Goal: Task Accomplishment & Management: Complete application form

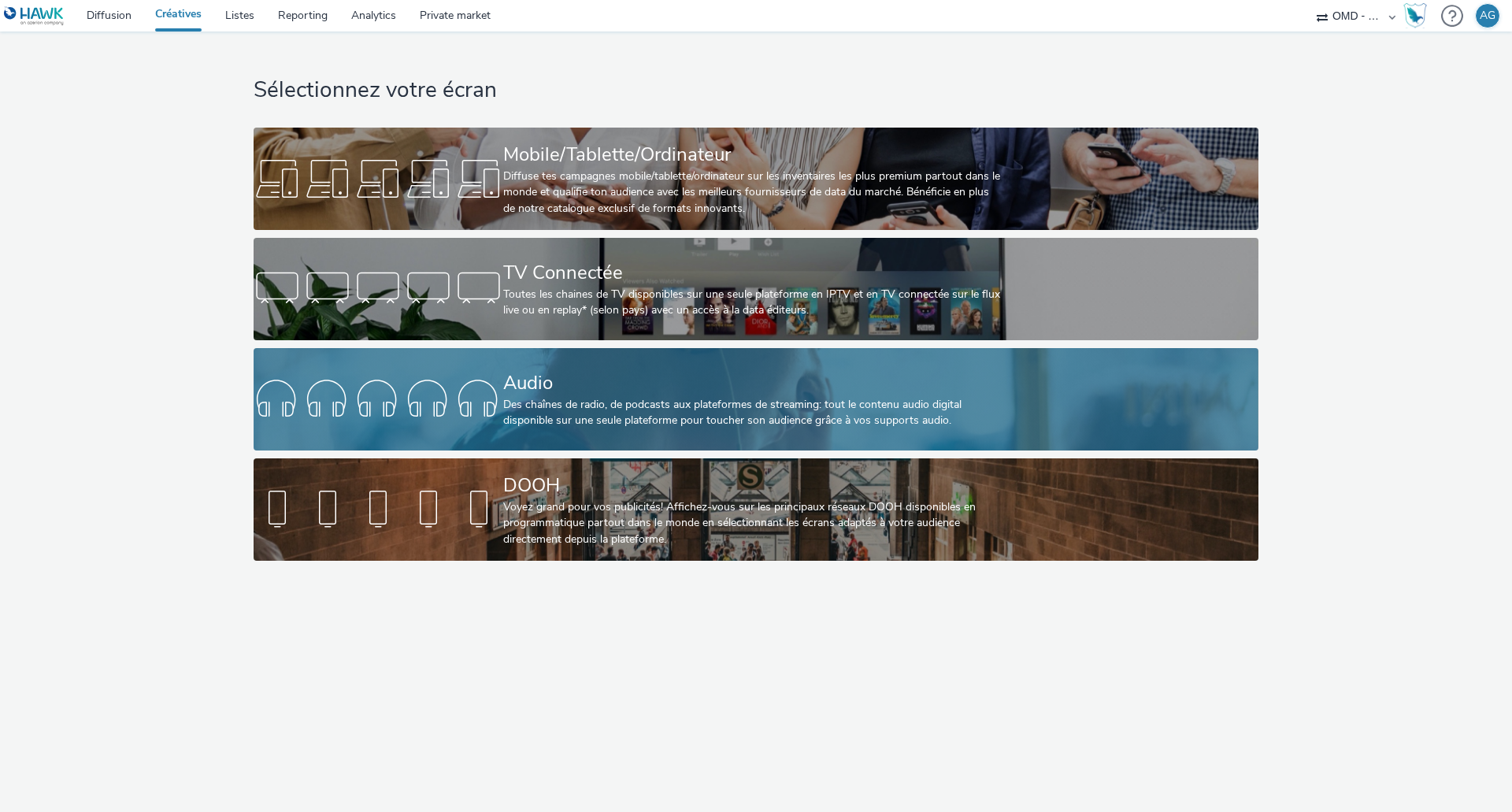
click at [624, 371] on div "Audio" at bounding box center [752, 383] width 499 height 28
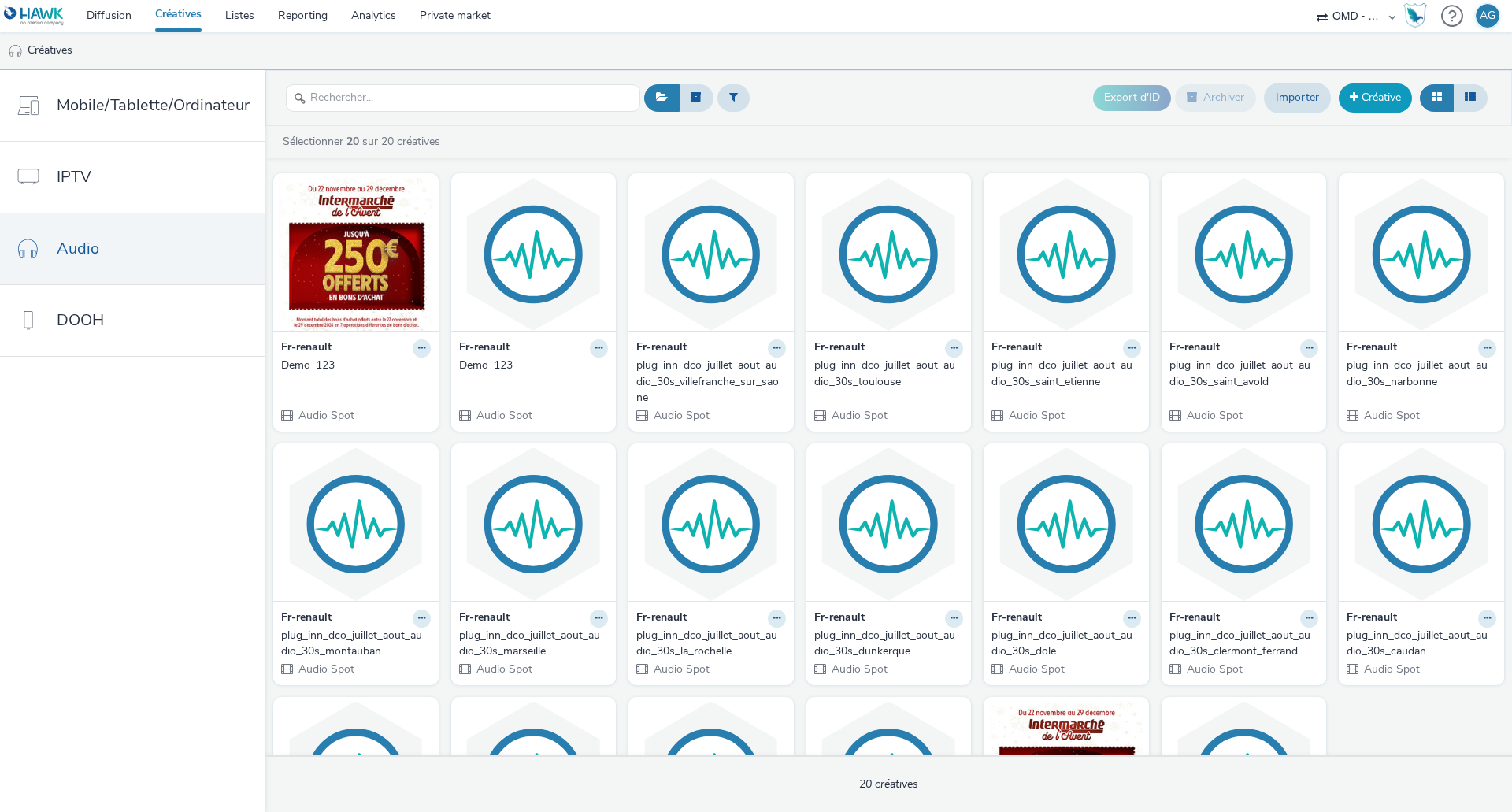
click at [1383, 99] on link "Créative" at bounding box center [1375, 98] width 73 height 28
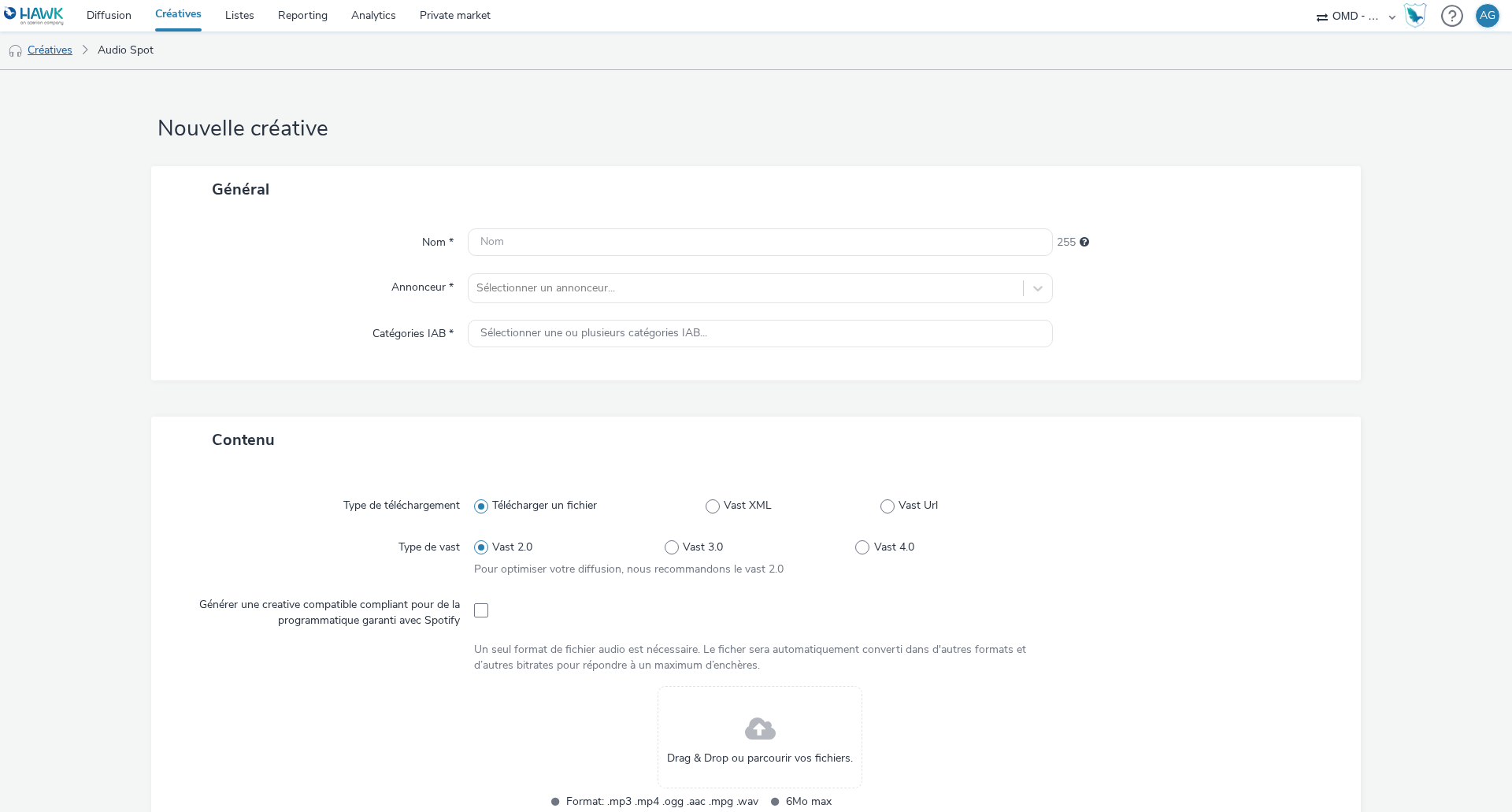
click at [58, 46] on link "Créatives" at bounding box center [40, 50] width 80 height 37
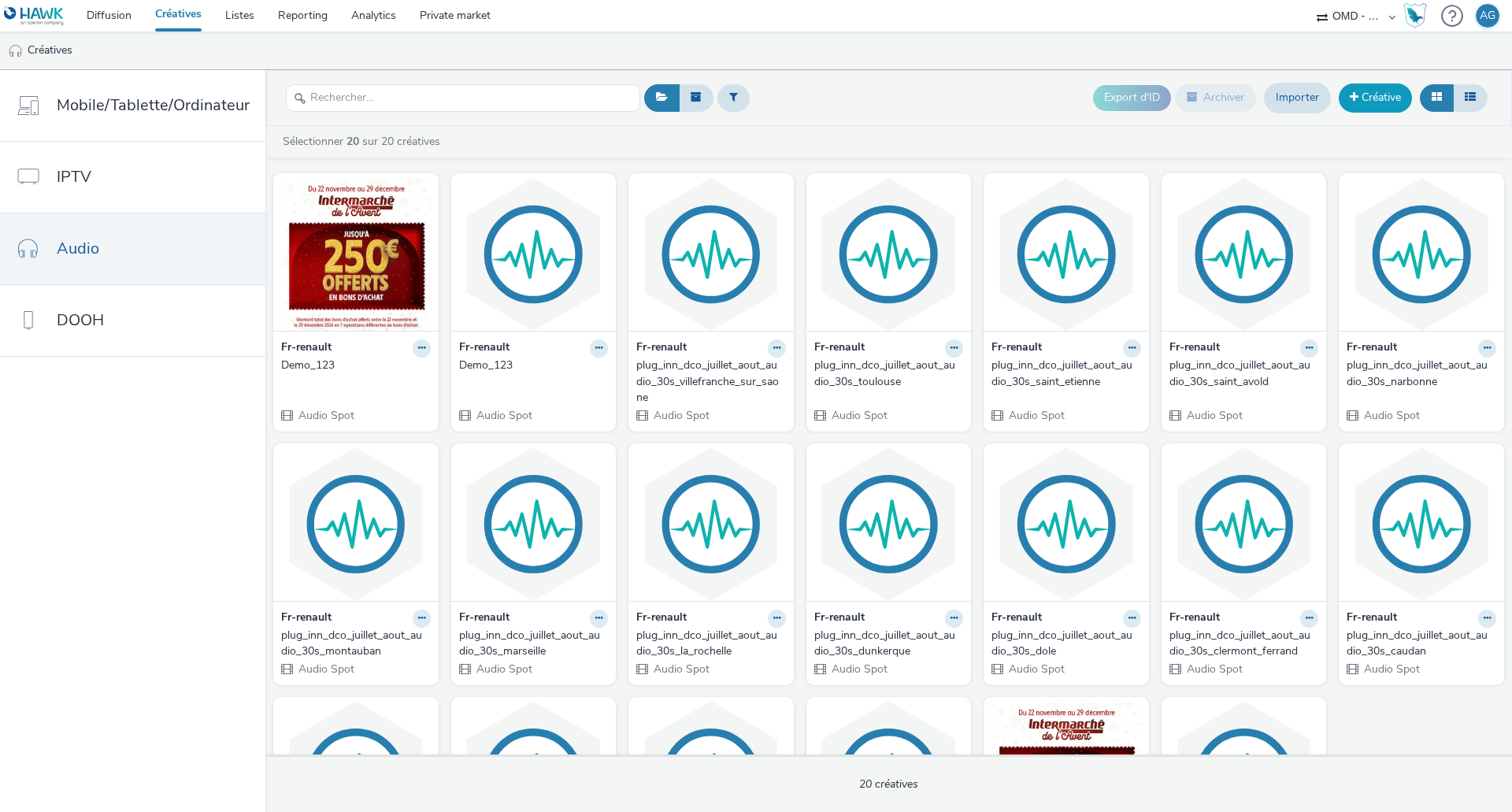
click at [1367, 112] on link "Créative" at bounding box center [1375, 98] width 73 height 28
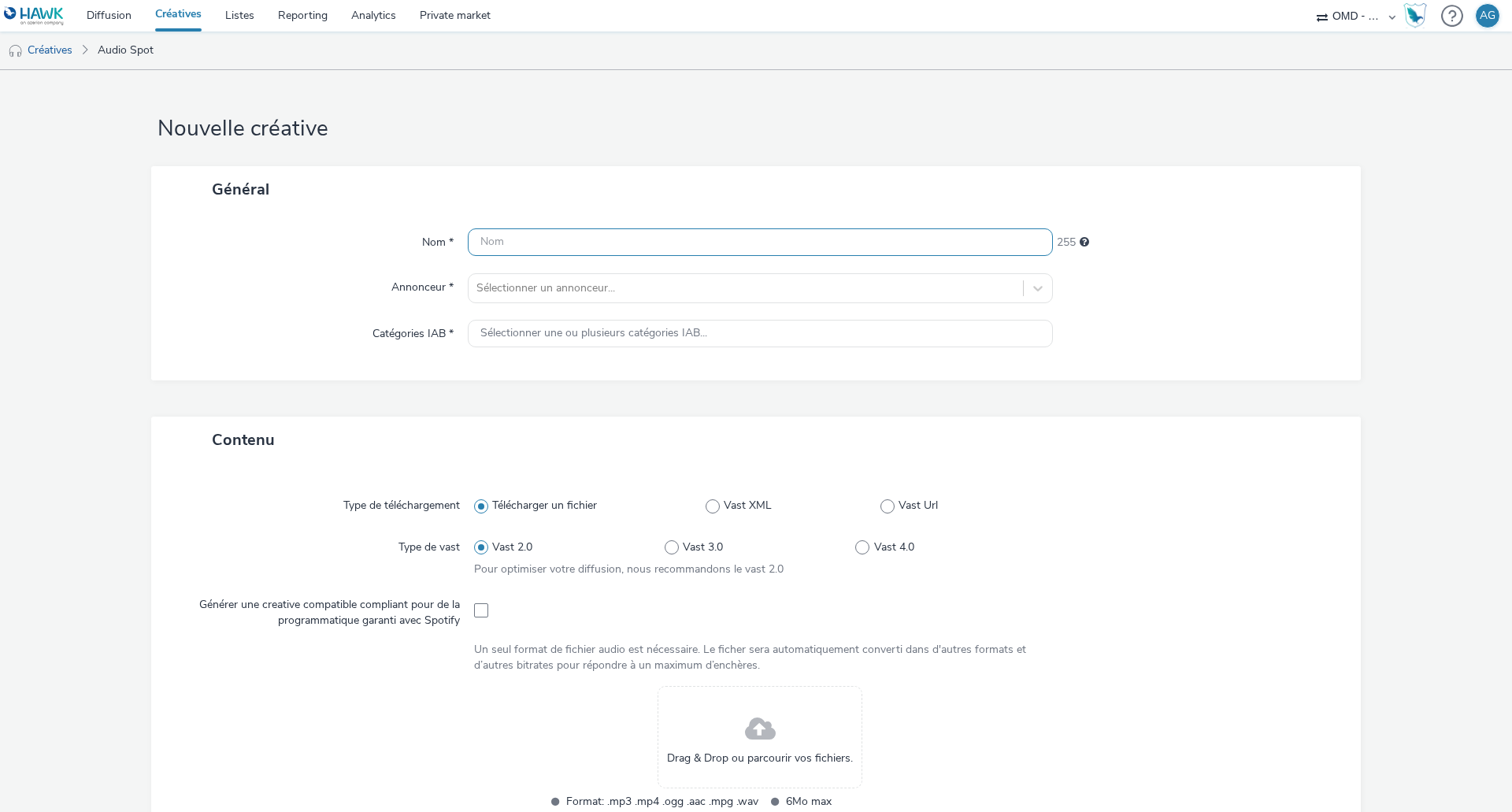
click at [570, 248] on input "text" at bounding box center [760, 242] width 585 height 28
click at [611, 336] on div "Sélectionner une ou plusieurs catégories IAB..." at bounding box center [760, 333] width 585 height 28
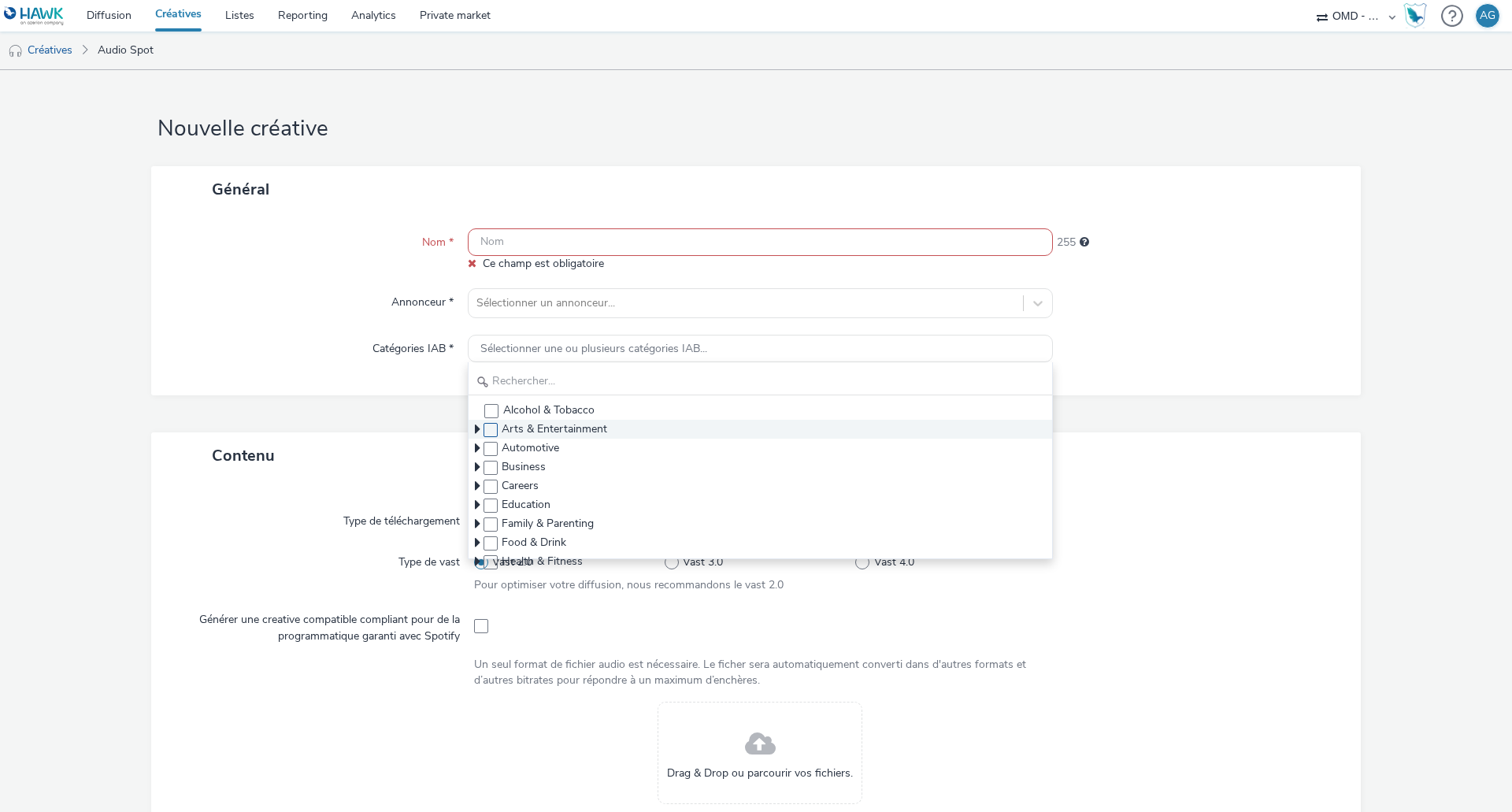
click at [483, 443] on span at bounding box center [490, 449] width 14 height 14
checkbox input "true"
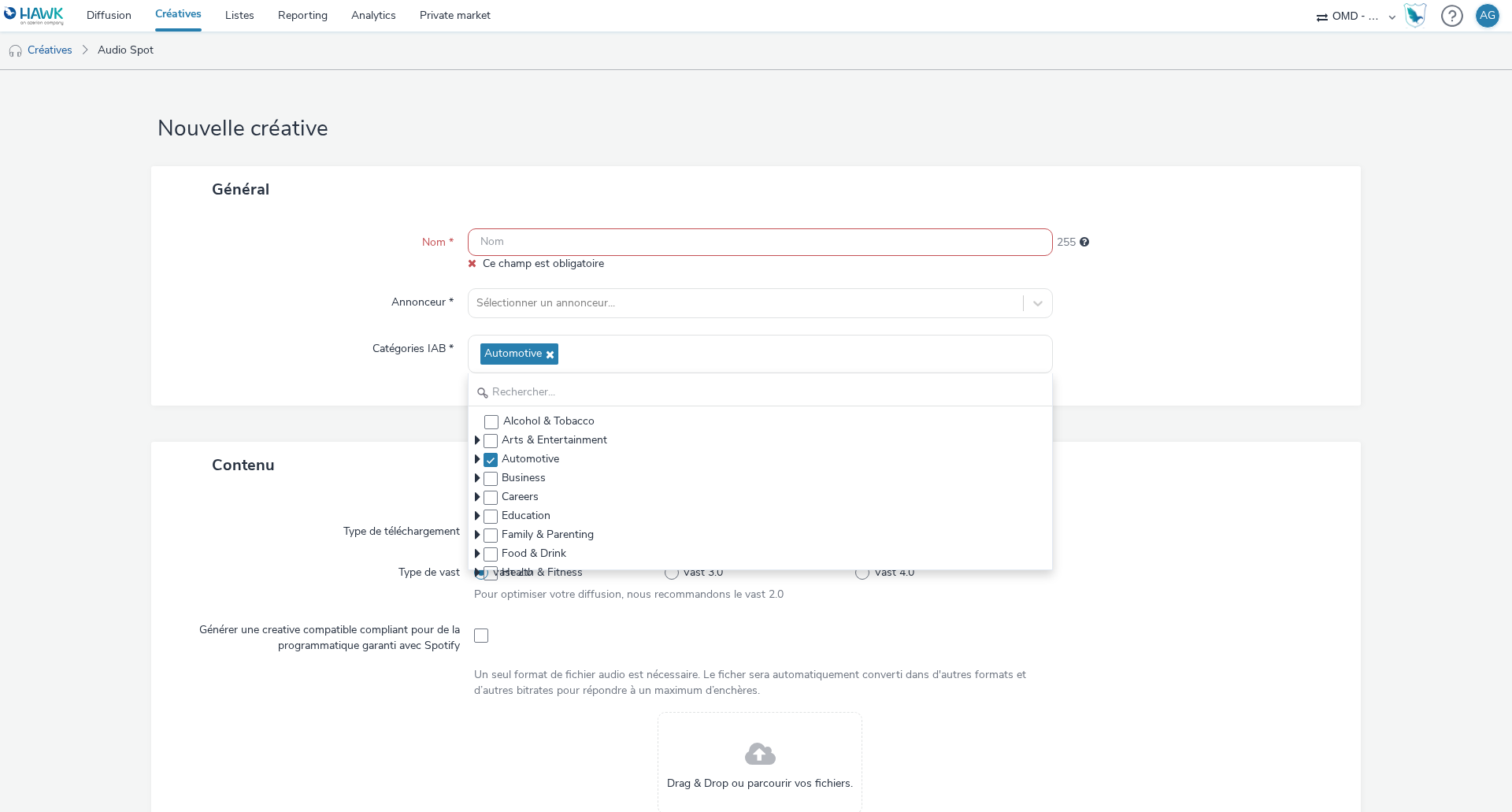
click at [601, 198] on div "Général" at bounding box center [756, 190] width 1209 height 46
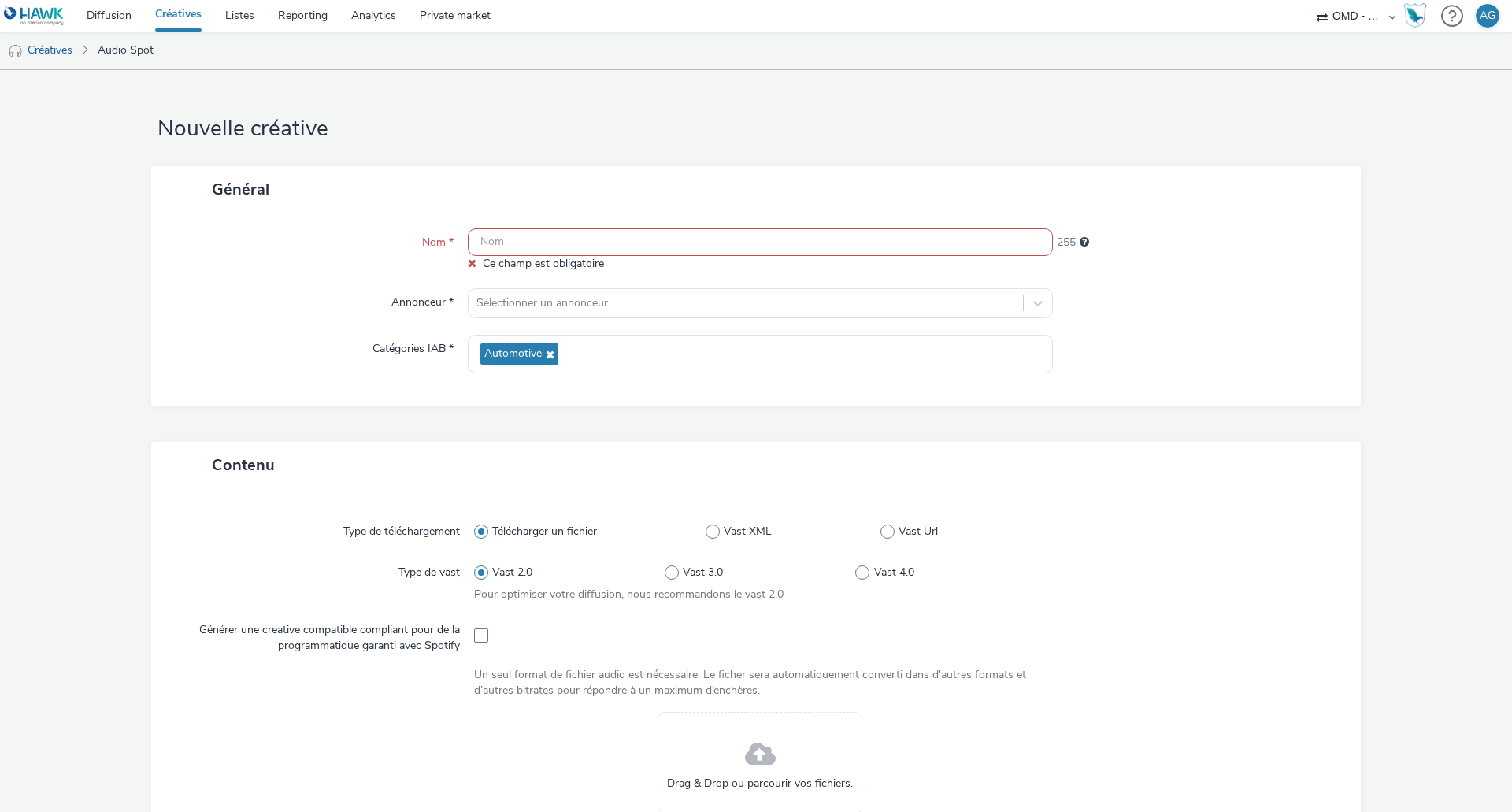
click at [522, 243] on input "text" at bounding box center [760, 242] width 585 height 28
click at [590, 240] on input "text" at bounding box center [760, 242] width 585 height 28
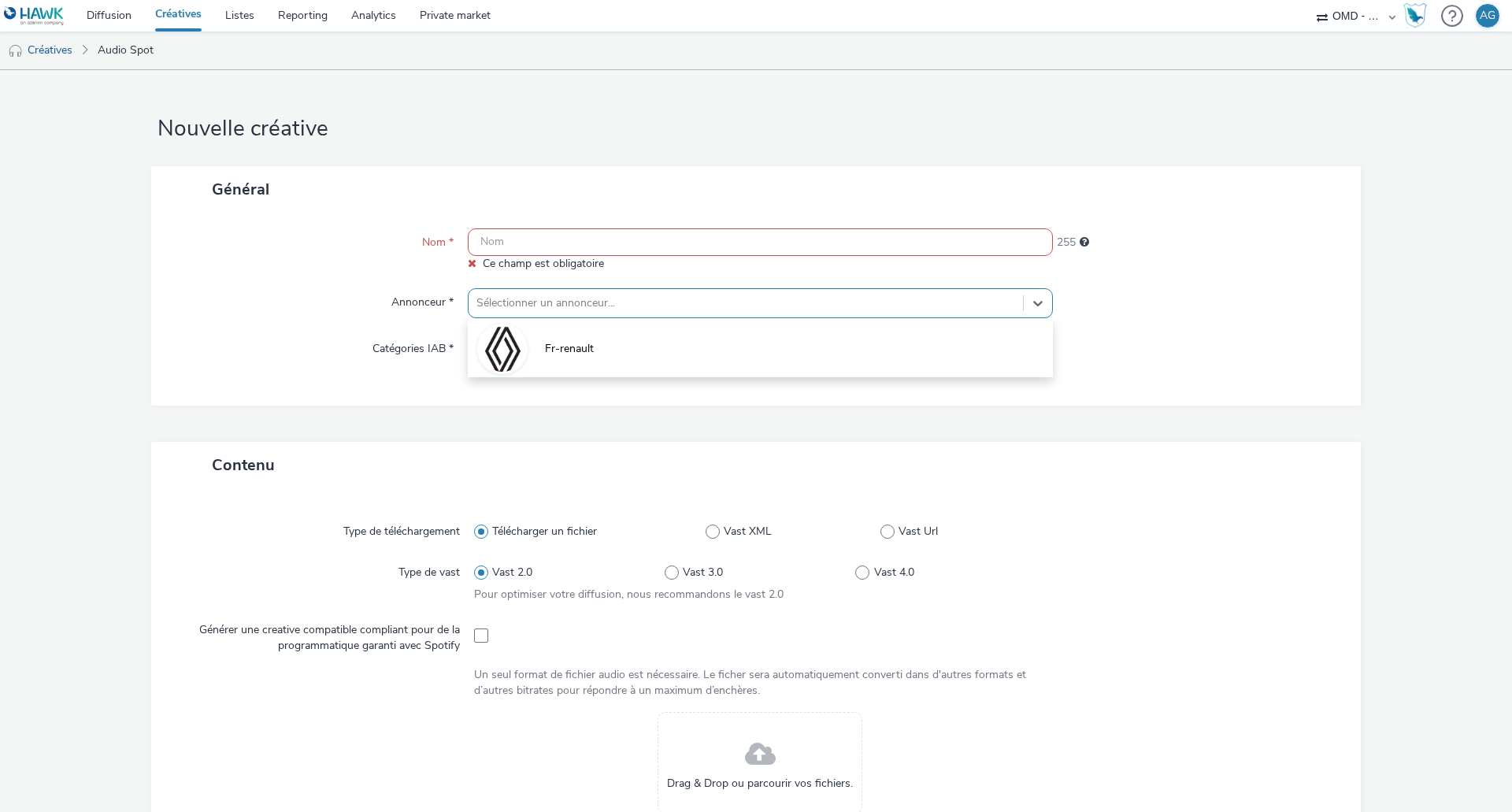
click at [565, 305] on div at bounding box center [745, 303] width 538 height 19
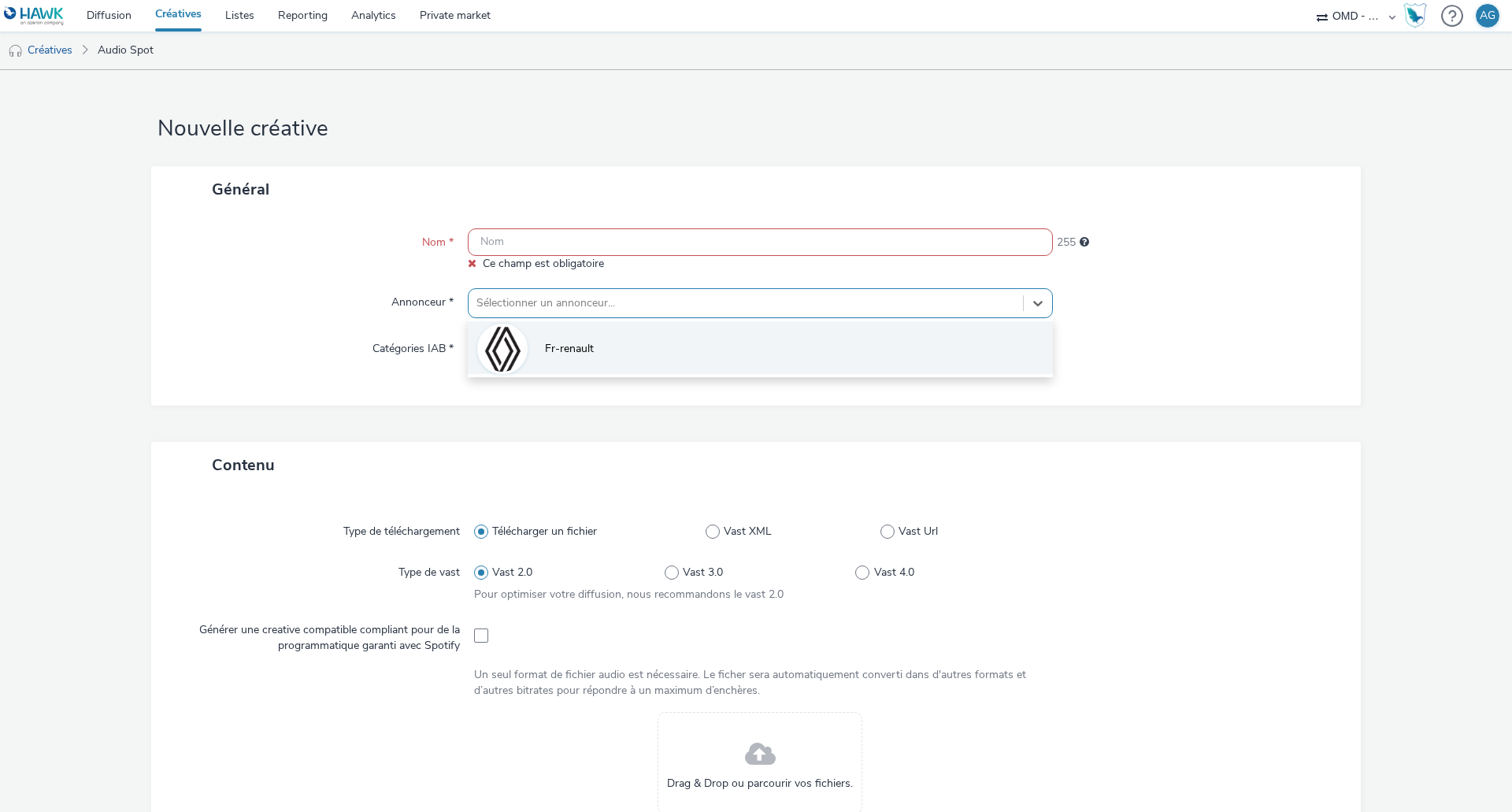
click at [570, 342] on li "Fr-renault" at bounding box center [760, 347] width 585 height 53
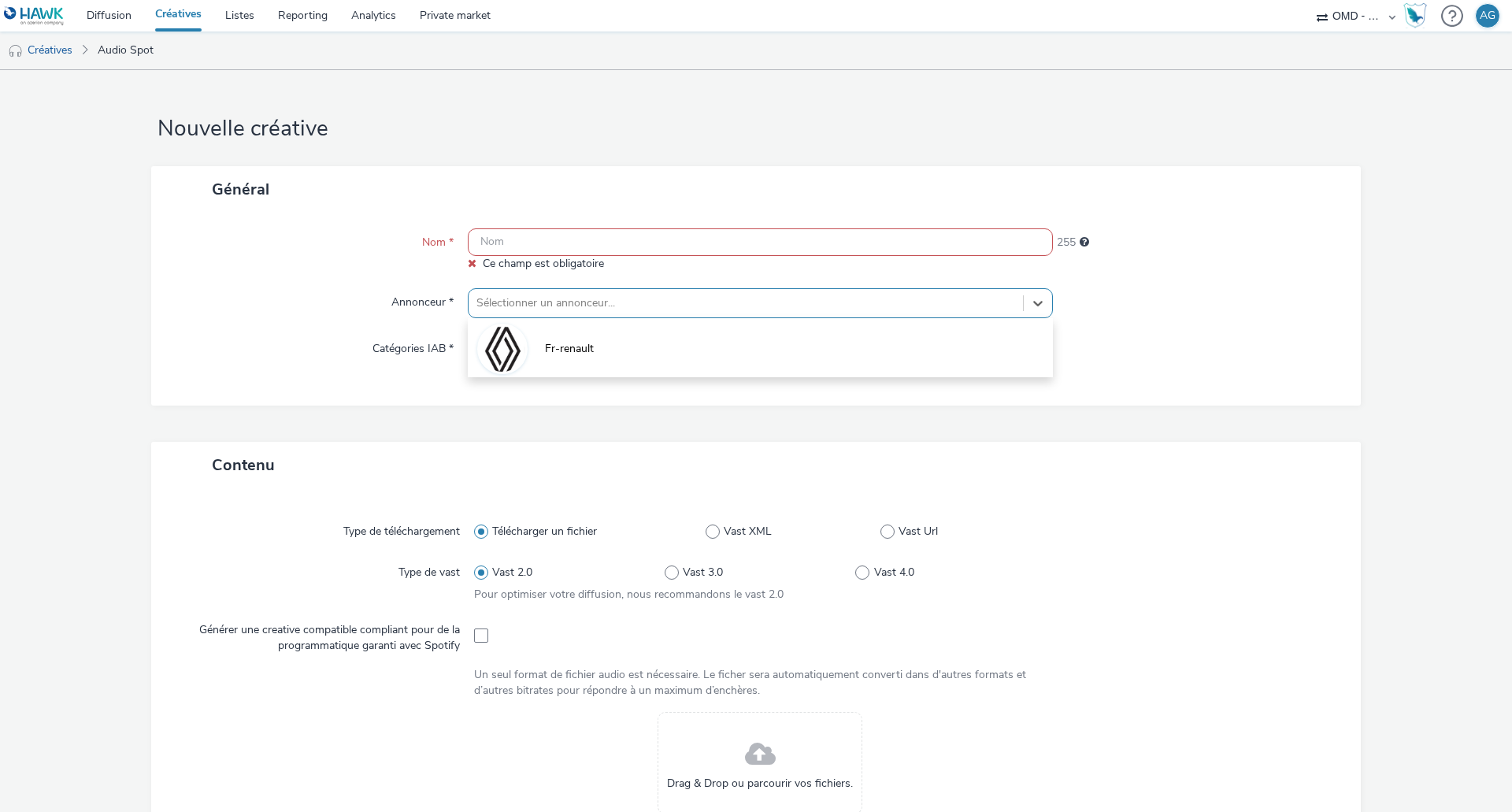
type input "http://renault.fr"
click at [582, 248] on input "text" at bounding box center [760, 242] width 585 height 28
click at [584, 304] on div at bounding box center [731, 303] width 510 height 19
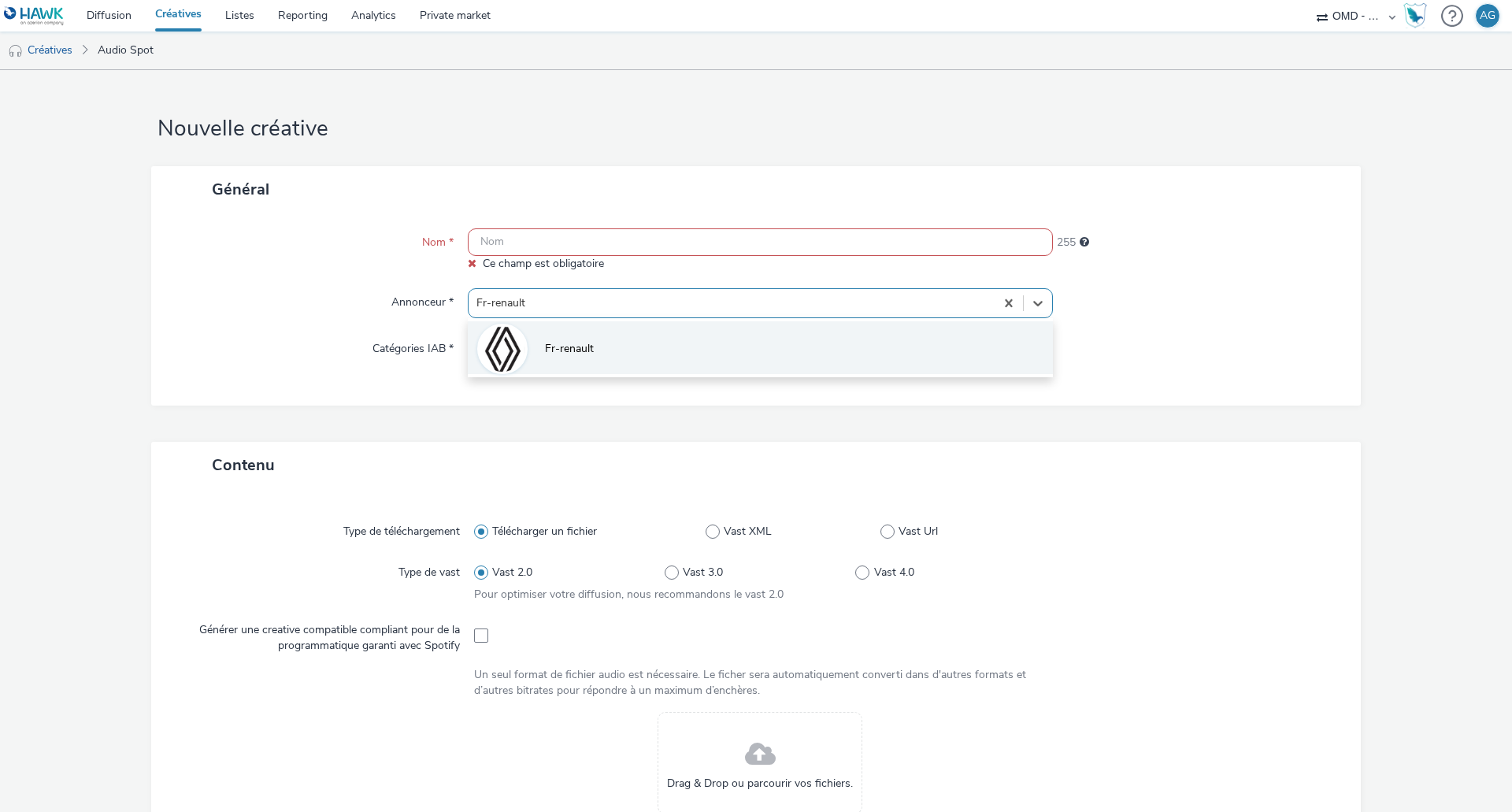
click at [654, 339] on li "Fr-renault" at bounding box center [760, 347] width 585 height 53
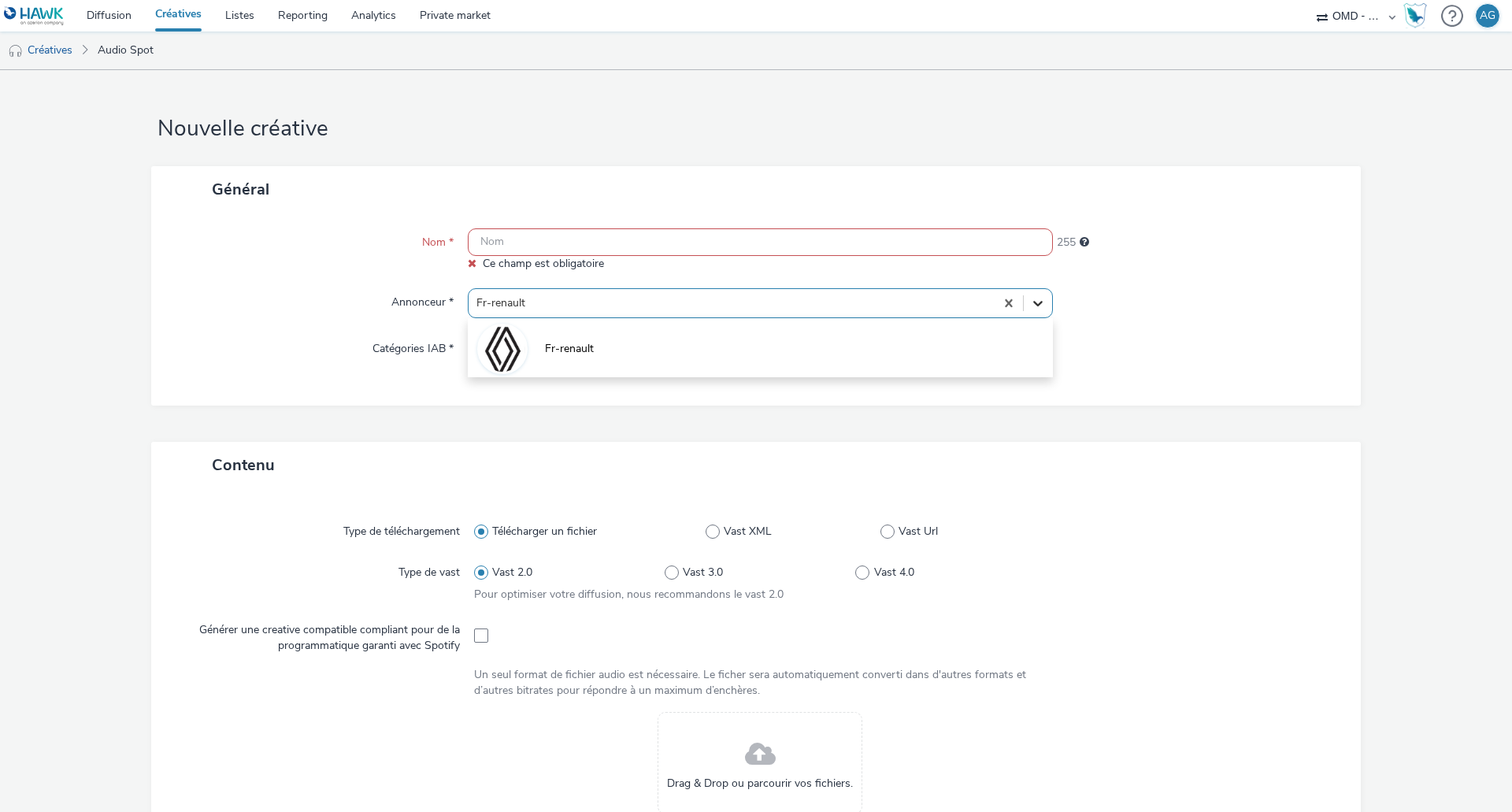
click at [1033, 304] on icon at bounding box center [1038, 304] width 10 height 5
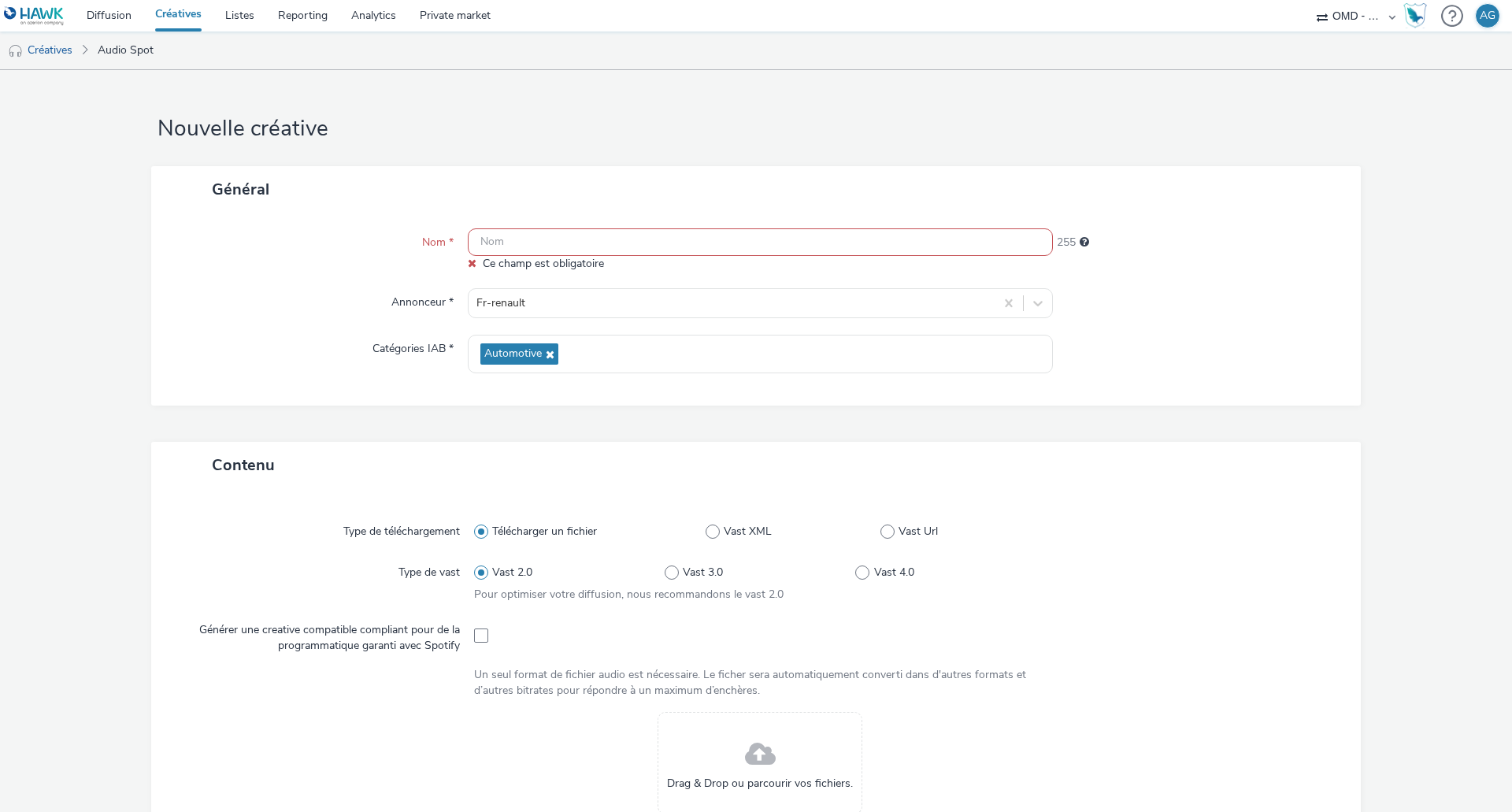
click at [1390, 20] on div "OMD - Renault Group [GEOGRAPHIC_DATA]" at bounding box center [1355, 15] width 94 height 31
click at [1383, 11] on select "OMD - Renault Group [GEOGRAPHIC_DATA]" at bounding box center [1355, 15] width 94 height 31
click at [1402, 150] on form "Nouvelle créative Général Nom * Ce champ est obligatoire 255 Annonceur * Fr-ren…" at bounding box center [756, 675] width 1512 height 1210
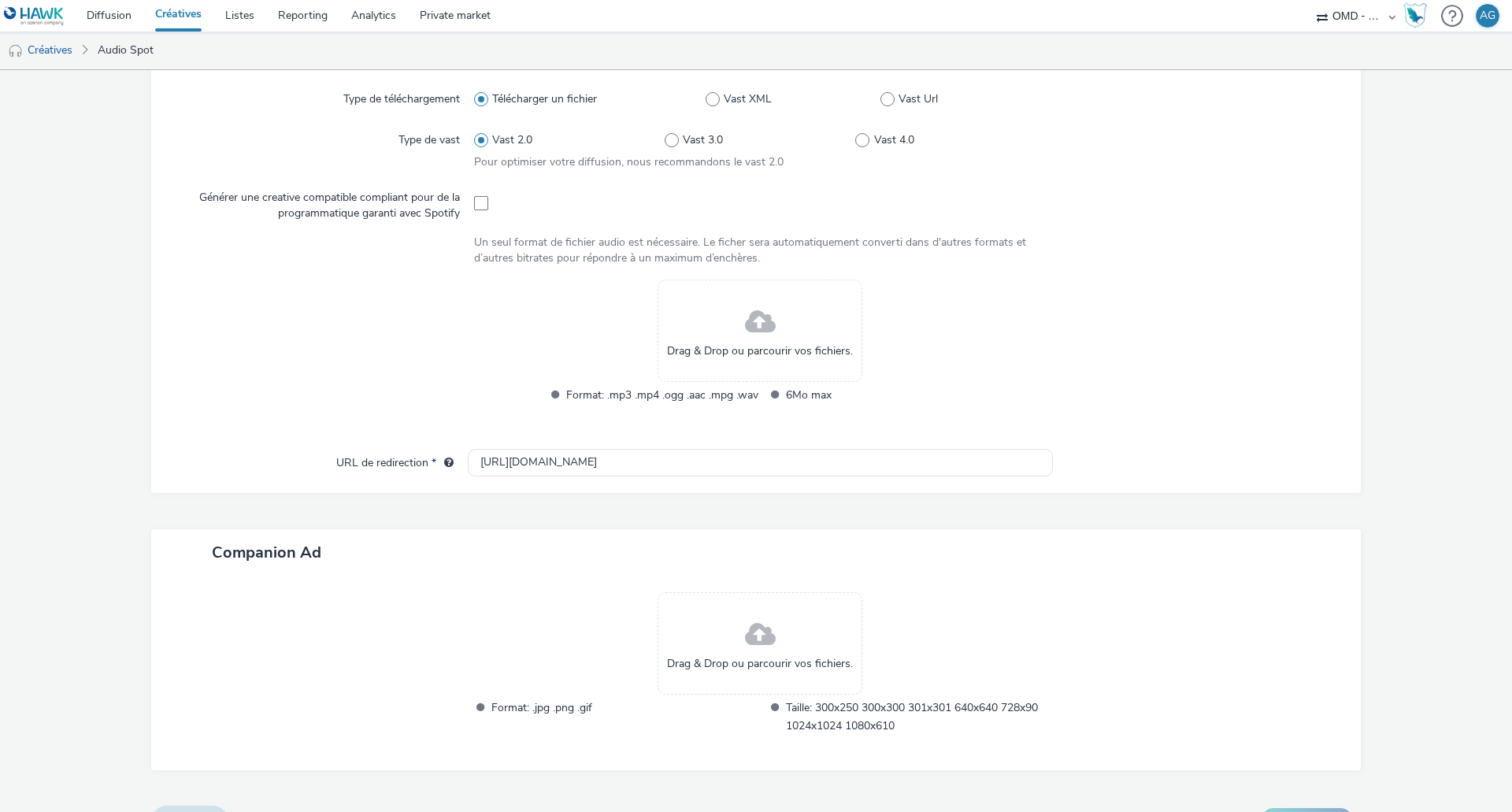
scroll to position [467, 0]
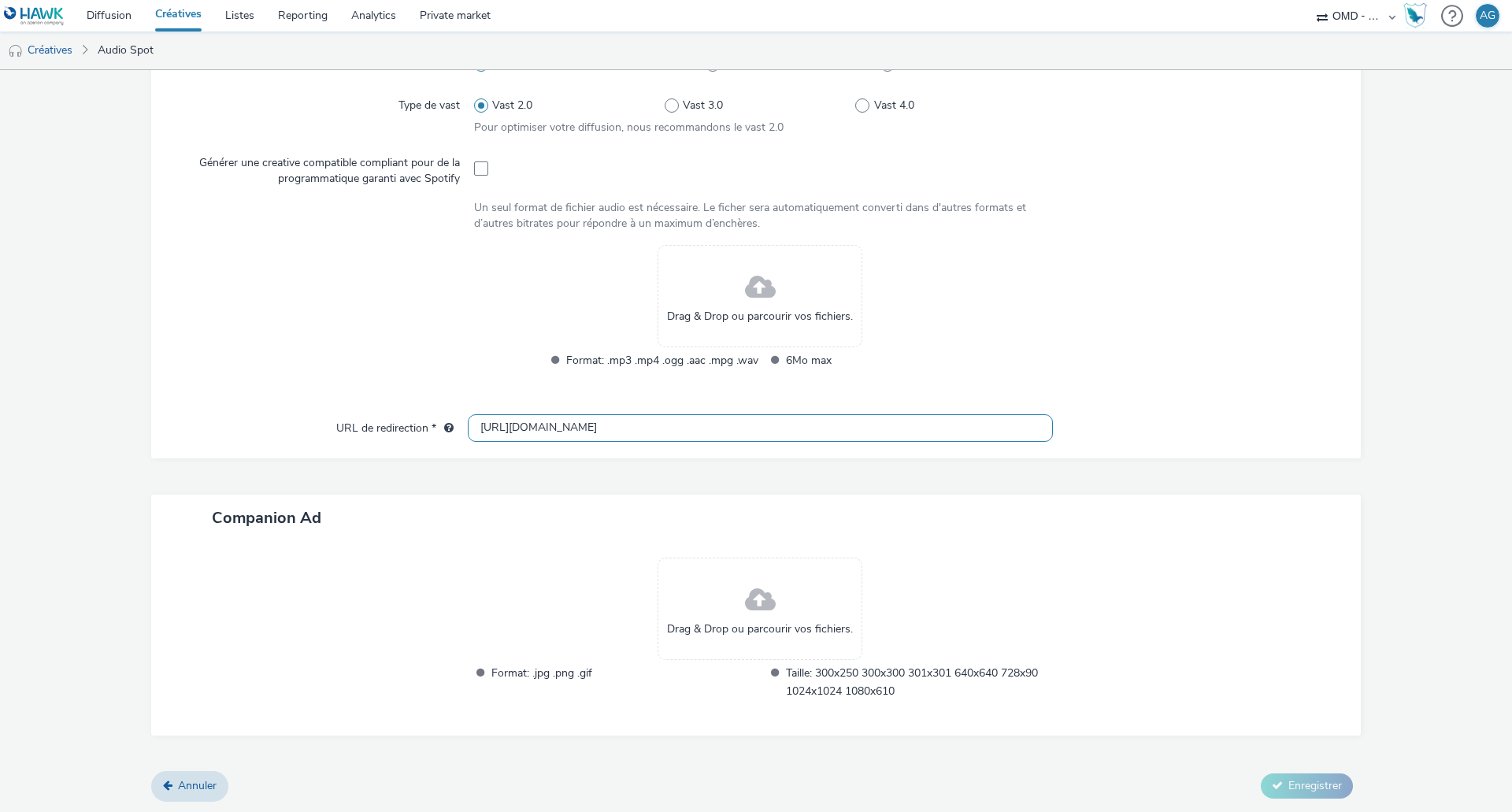
click at [624, 441] on input "http://renault.fr" at bounding box center [760, 427] width 585 height 28
click at [538, 428] on input "http://renault.fr" at bounding box center [760, 427] width 585 height 28
click at [620, 426] on input "http://renault.fr" at bounding box center [760, 427] width 585 height 28
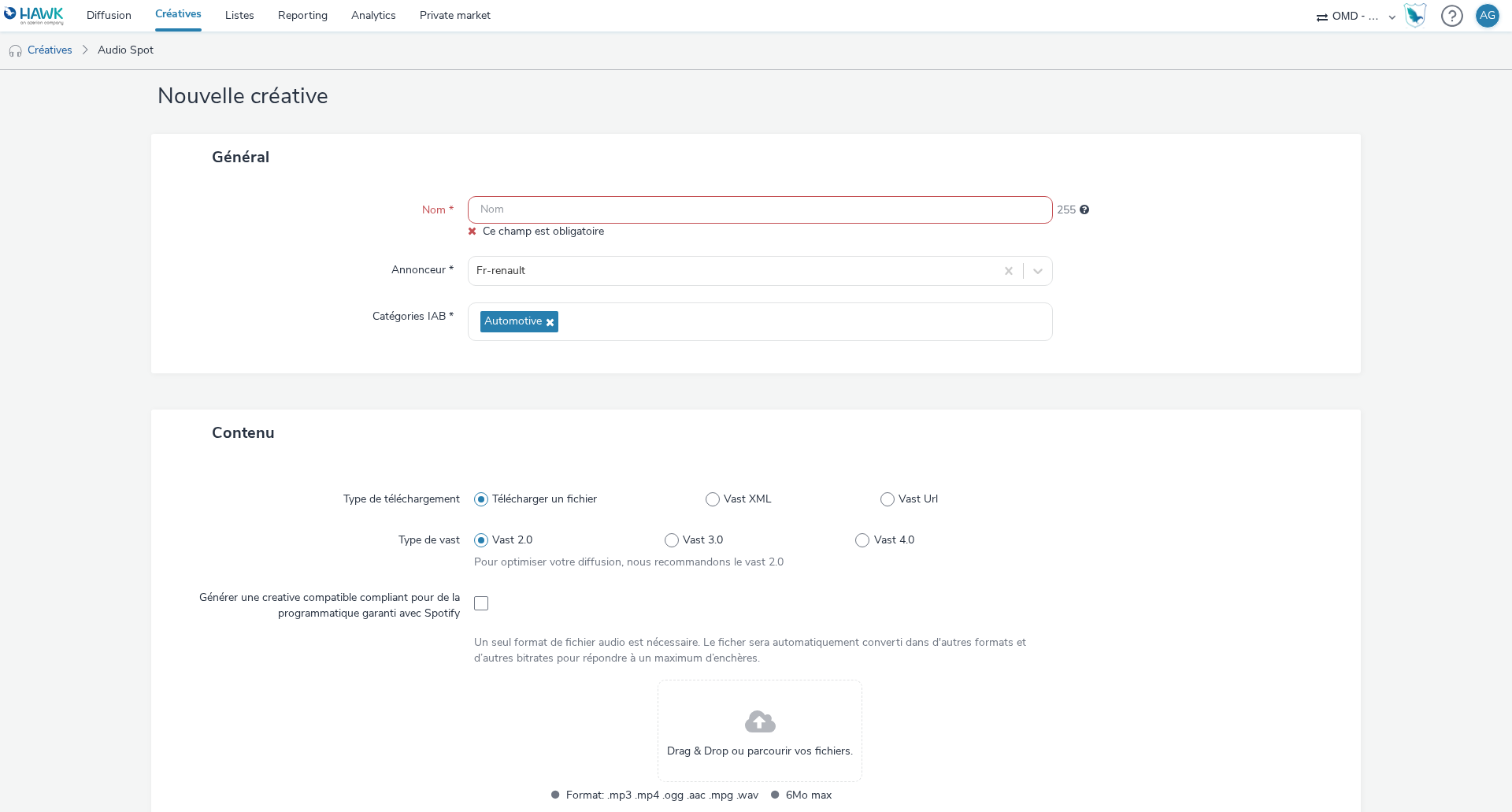
scroll to position [0, 0]
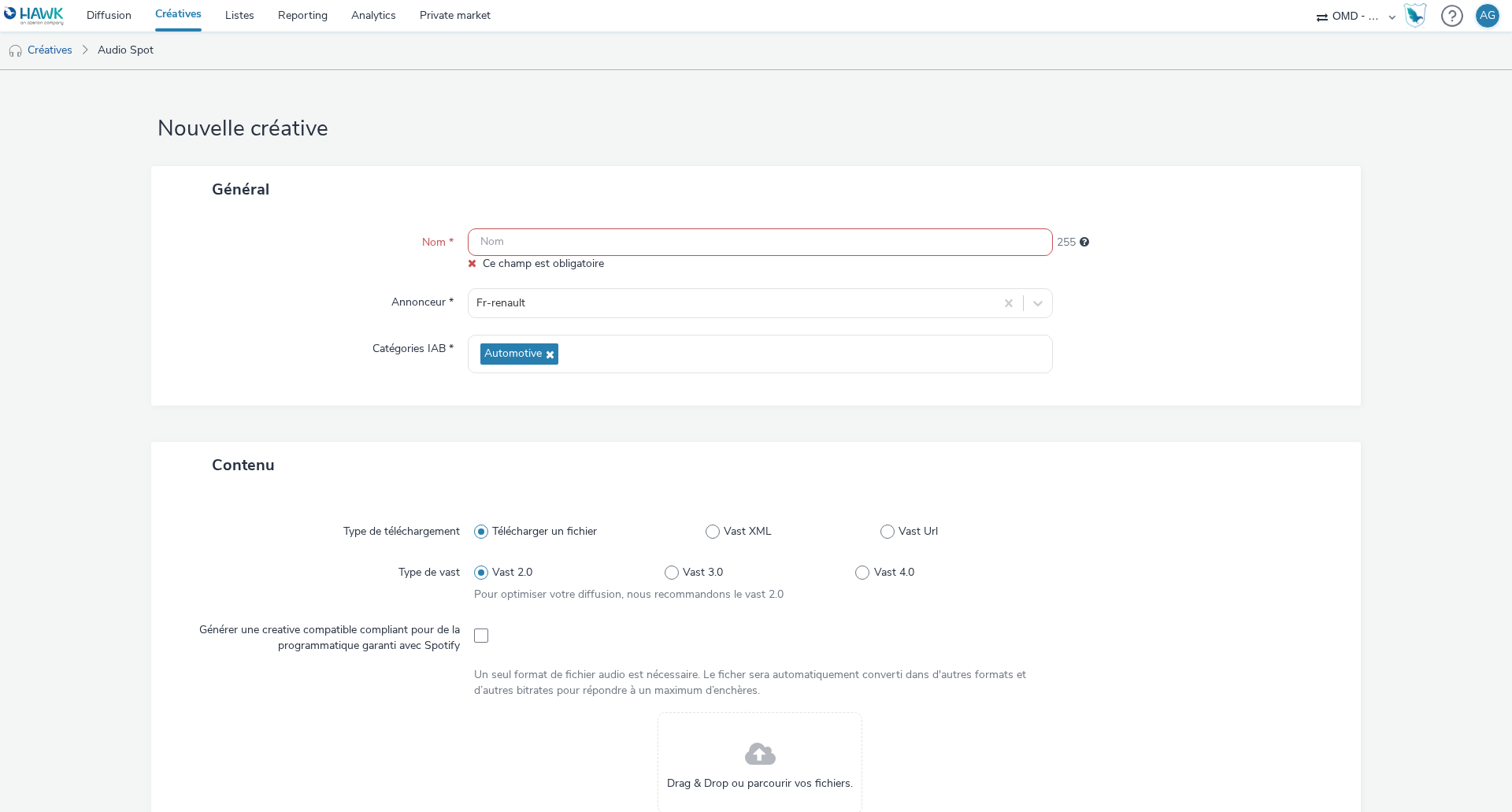
click at [552, 240] on input "text" at bounding box center [760, 242] width 585 height 28
click at [511, 242] on input "text" at bounding box center [760, 242] width 585 height 28
paste input "socio_demo-m6_35_59ans-sandero_opo_septembre-s_audio-pcc-nd-na-cpm-30_no_skip"
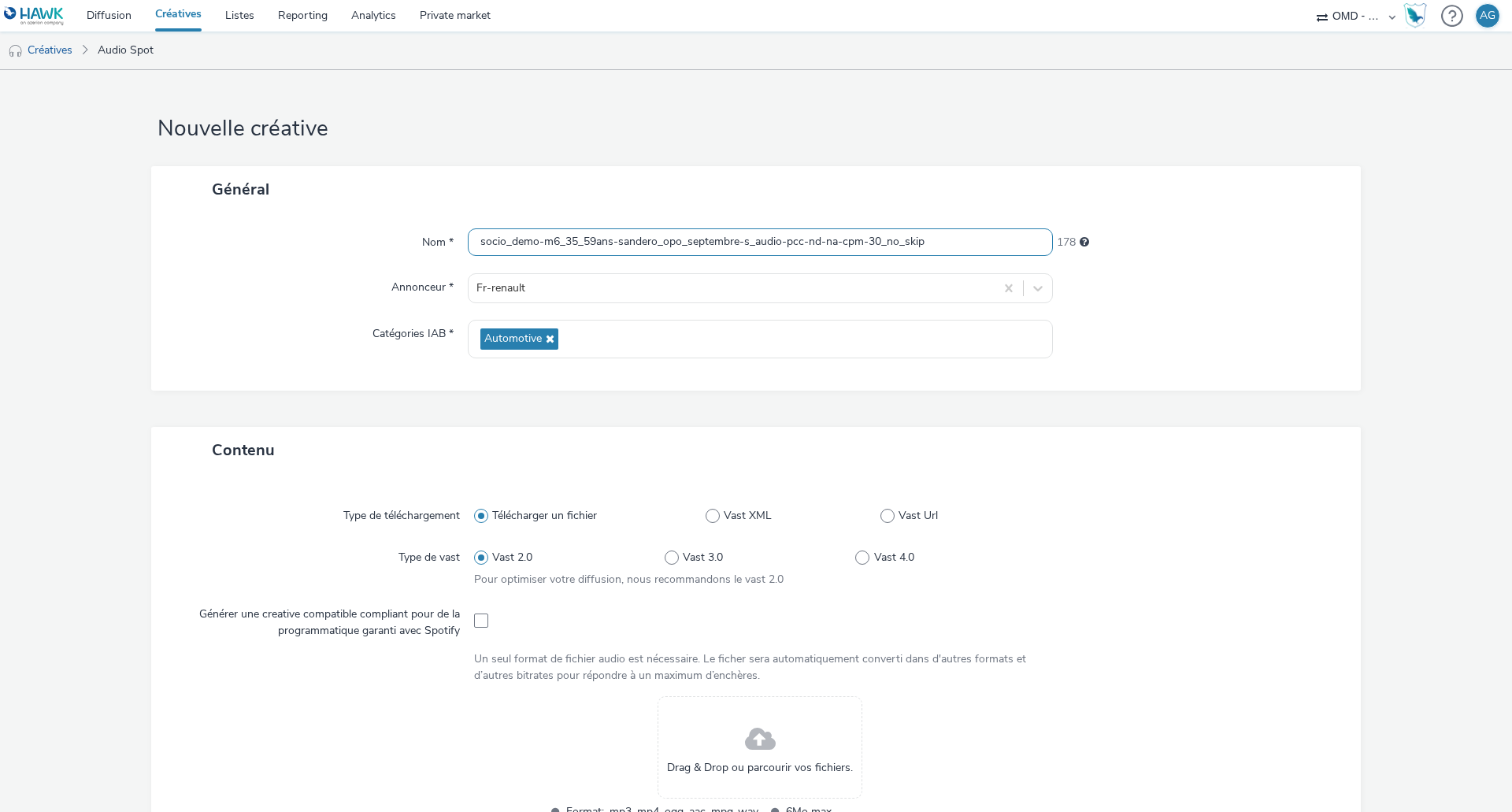
type input "socio_demo-m6_35_59ans-sandero_opo_septembre-s_audio-pcc-nd-na-cpm-30_no_skip"
click at [1191, 321] on div at bounding box center [1199, 338] width 293 height 38
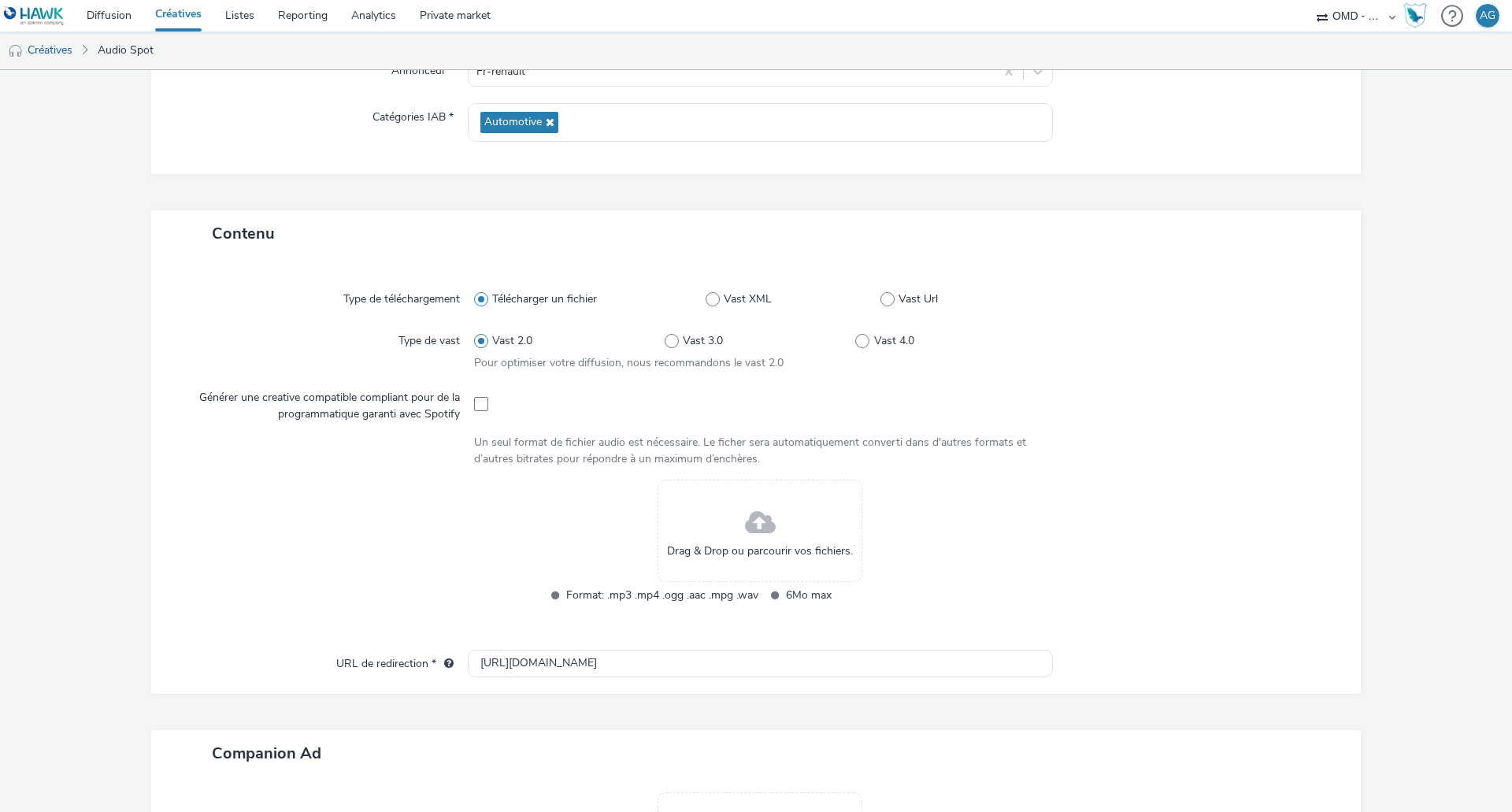
scroll to position [225, 0]
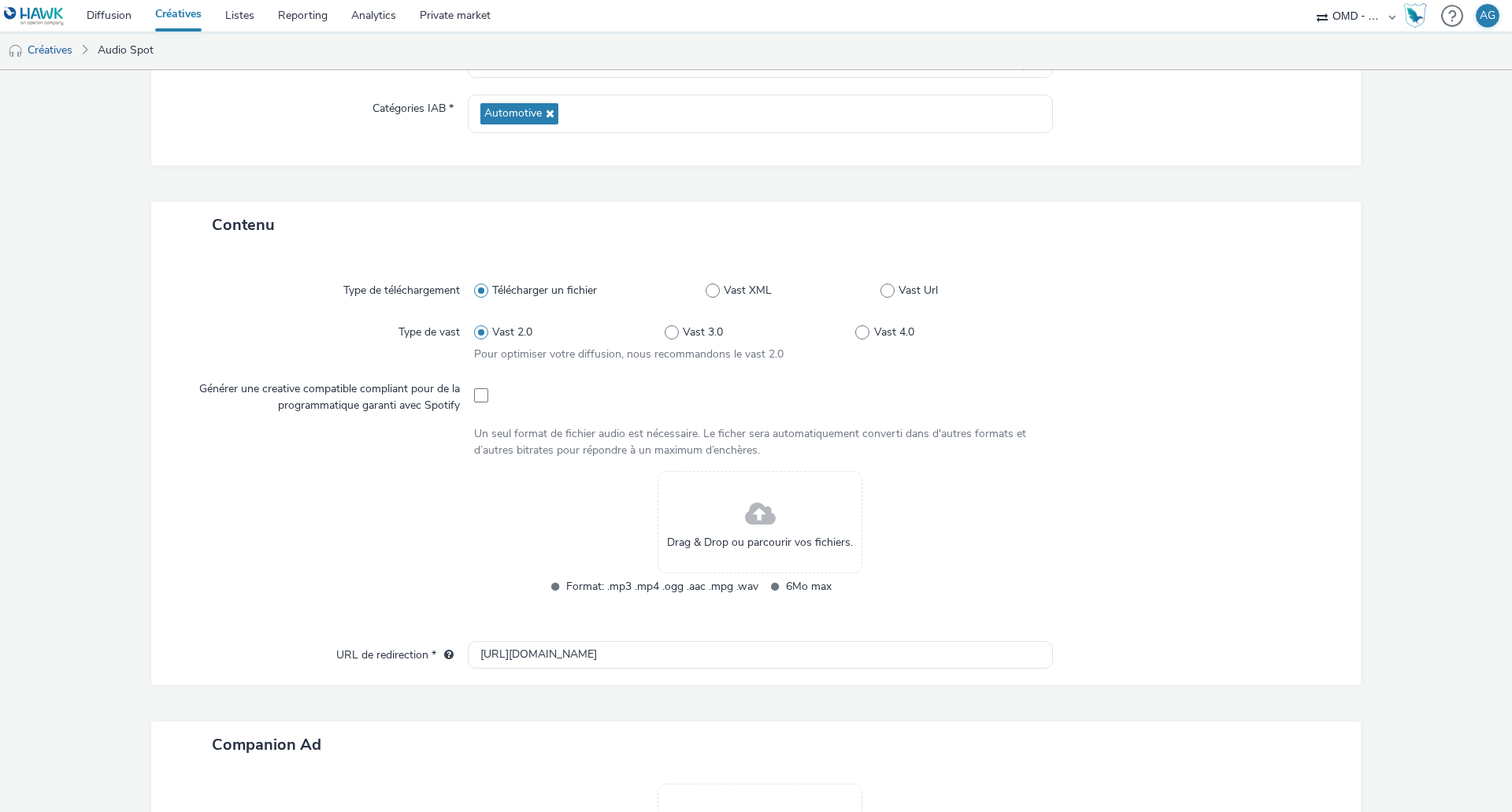
click at [735, 522] on div "Drag & Drop ou parcourir vos fichiers." at bounding box center [760, 522] width 205 height 102
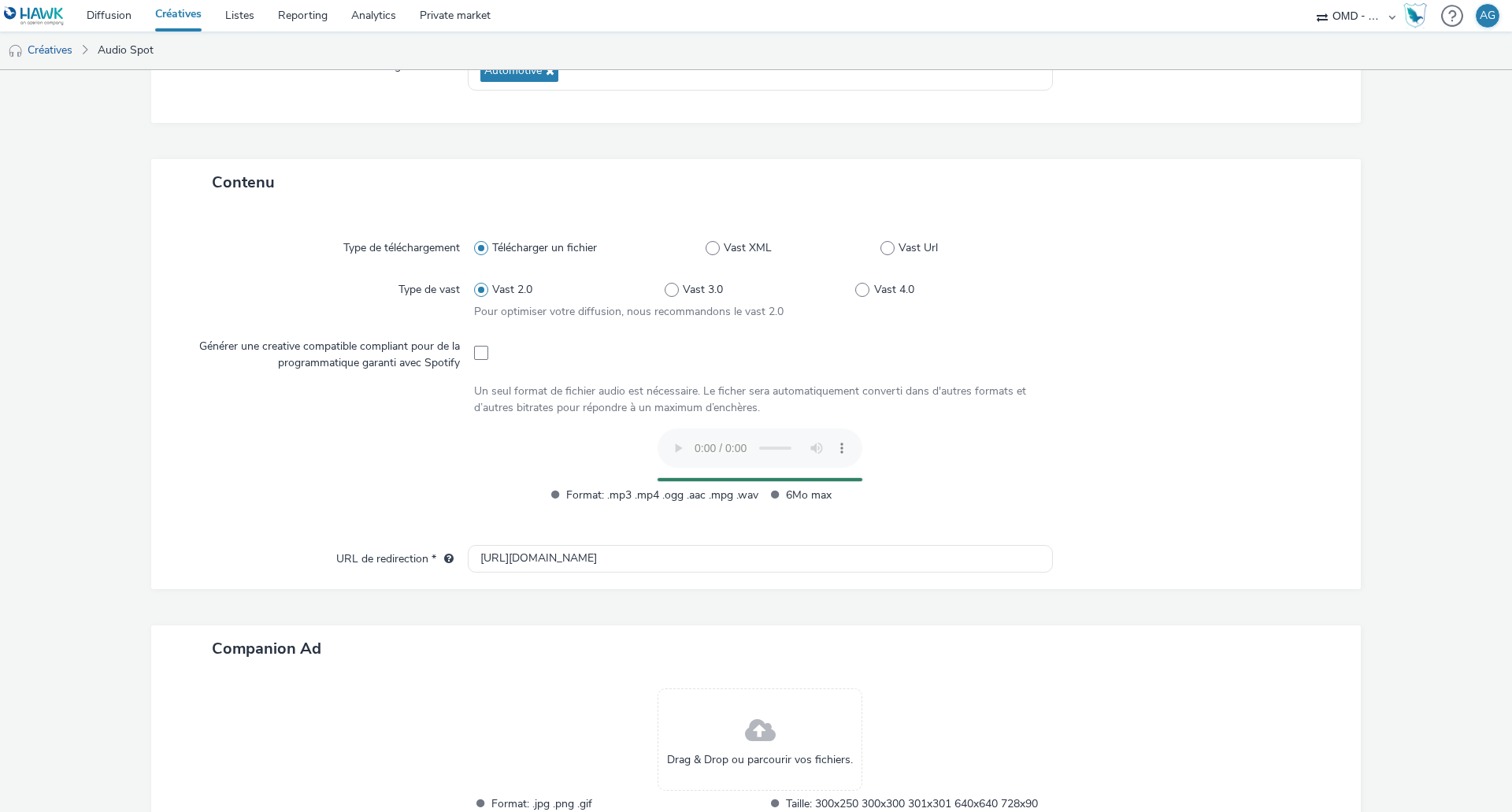
scroll to position [272, 0]
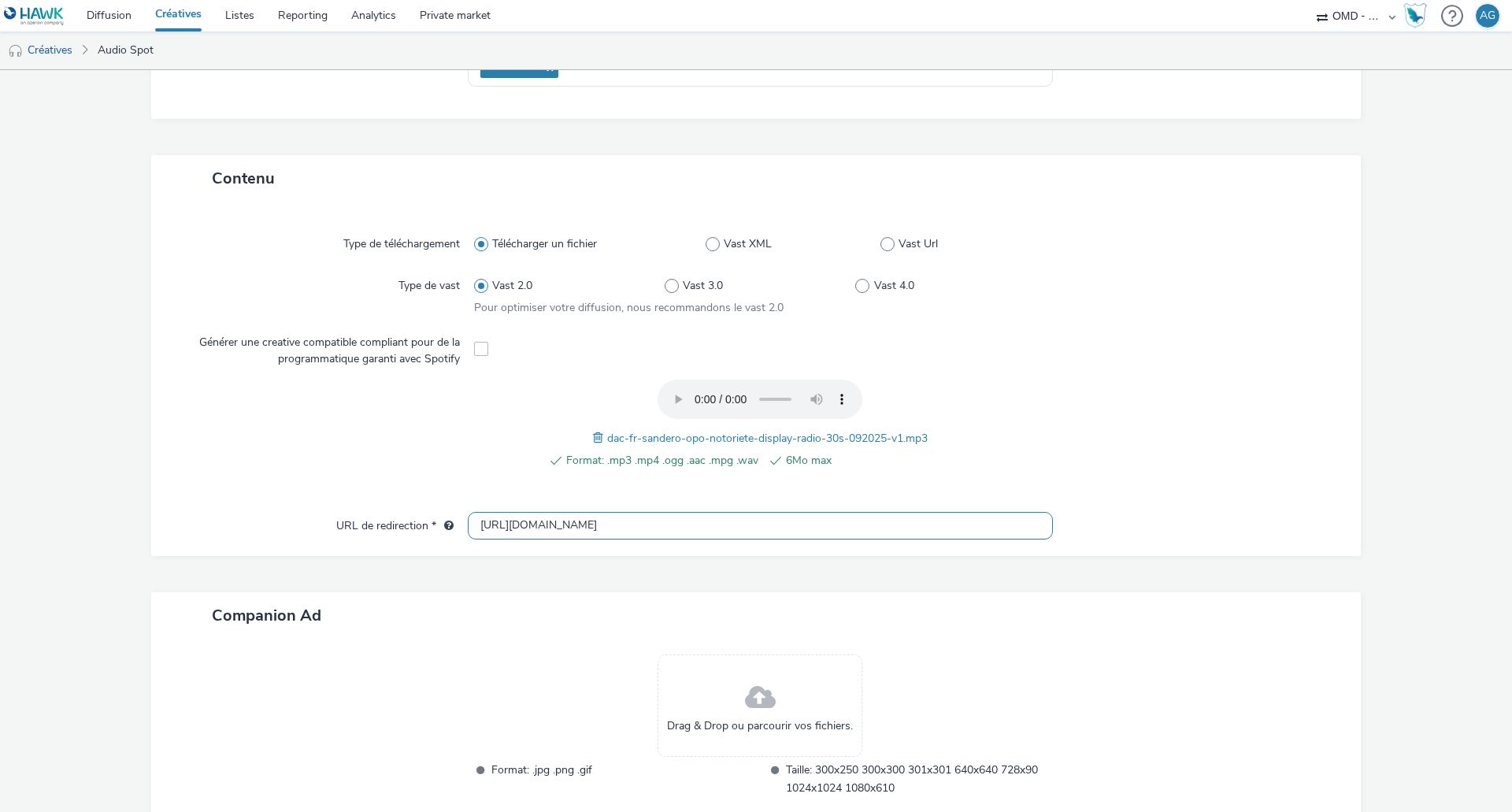
click at [562, 525] on input "http://renault.fr" at bounding box center [760, 525] width 585 height 28
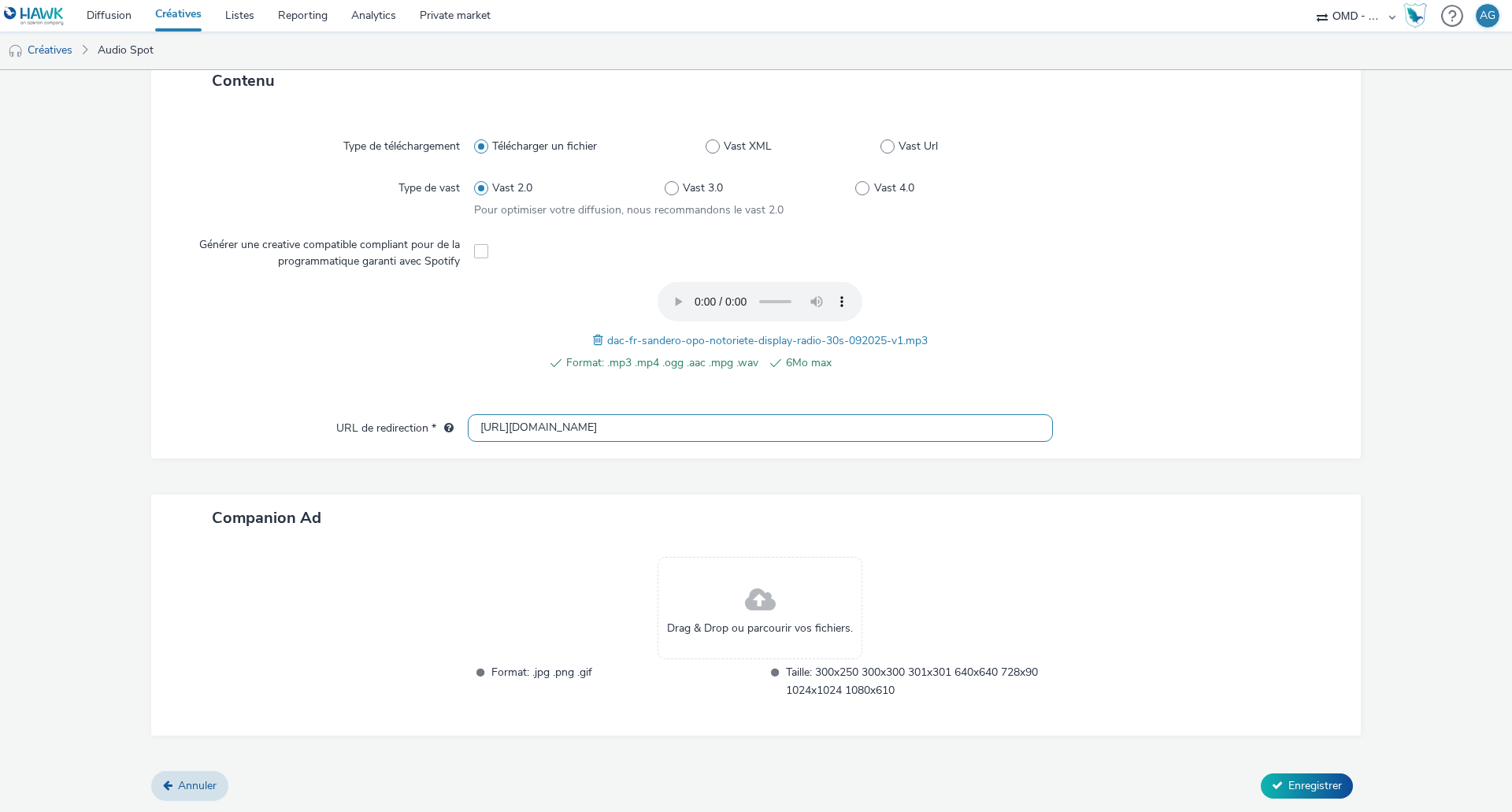
scroll to position [366, 0]
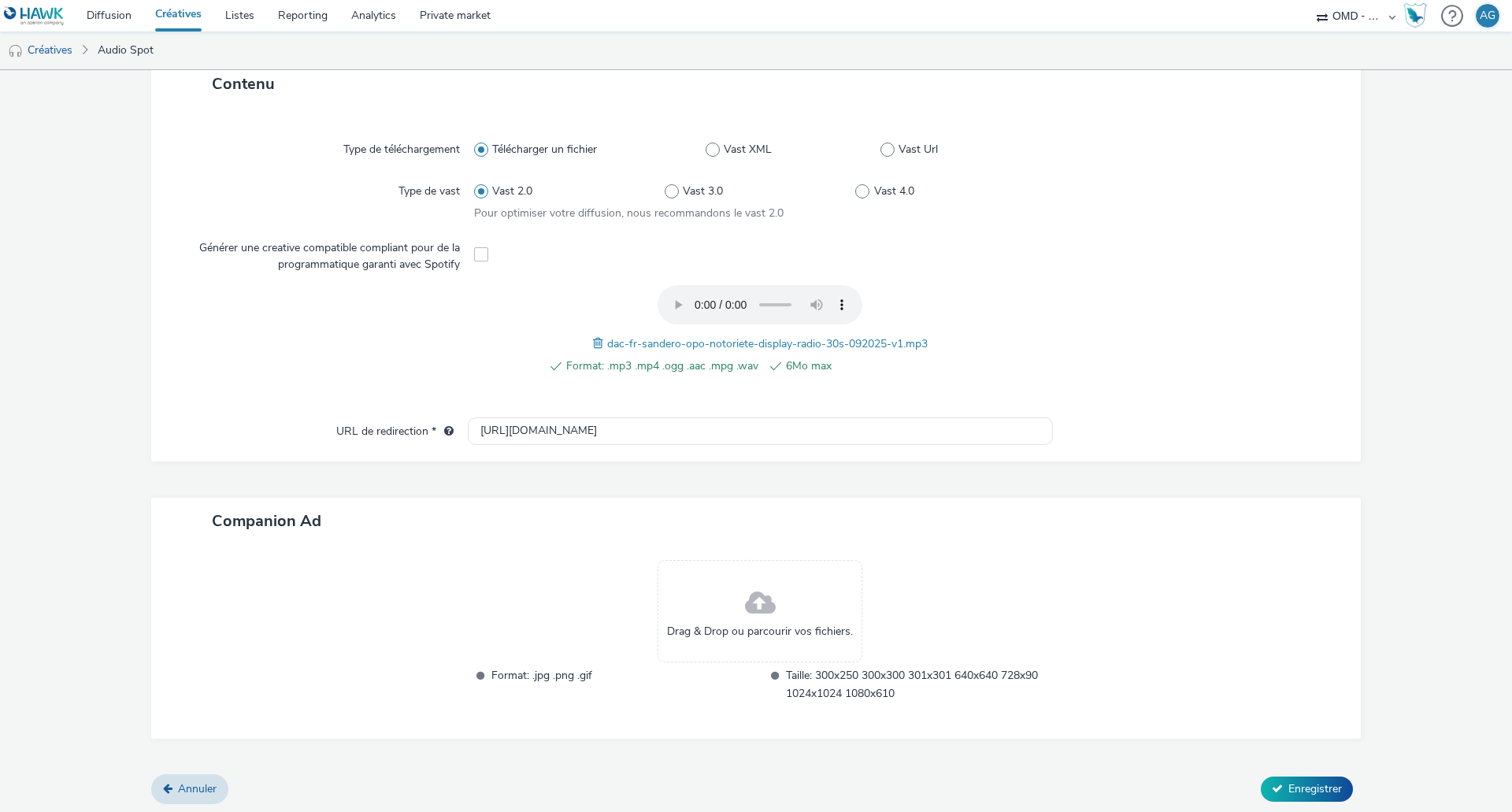
click at [748, 609] on span at bounding box center [760, 604] width 31 height 42
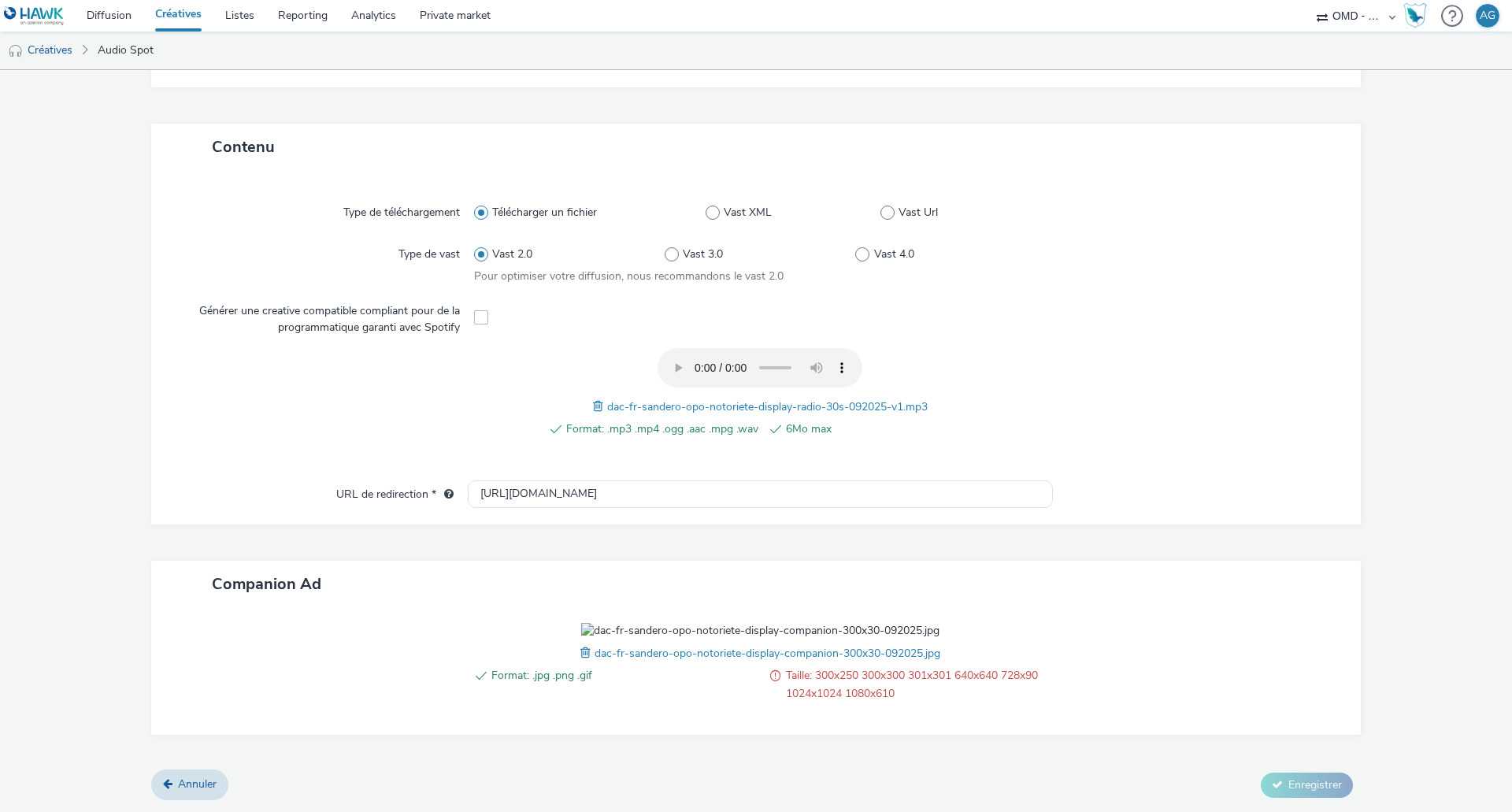
click at [770, 701] on span at bounding box center [775, 684] width 11 height 37
click at [770, 702] on span at bounding box center [775, 684] width 11 height 37
click at [721, 481] on input "http://renault.fr" at bounding box center [760, 494] width 585 height 28
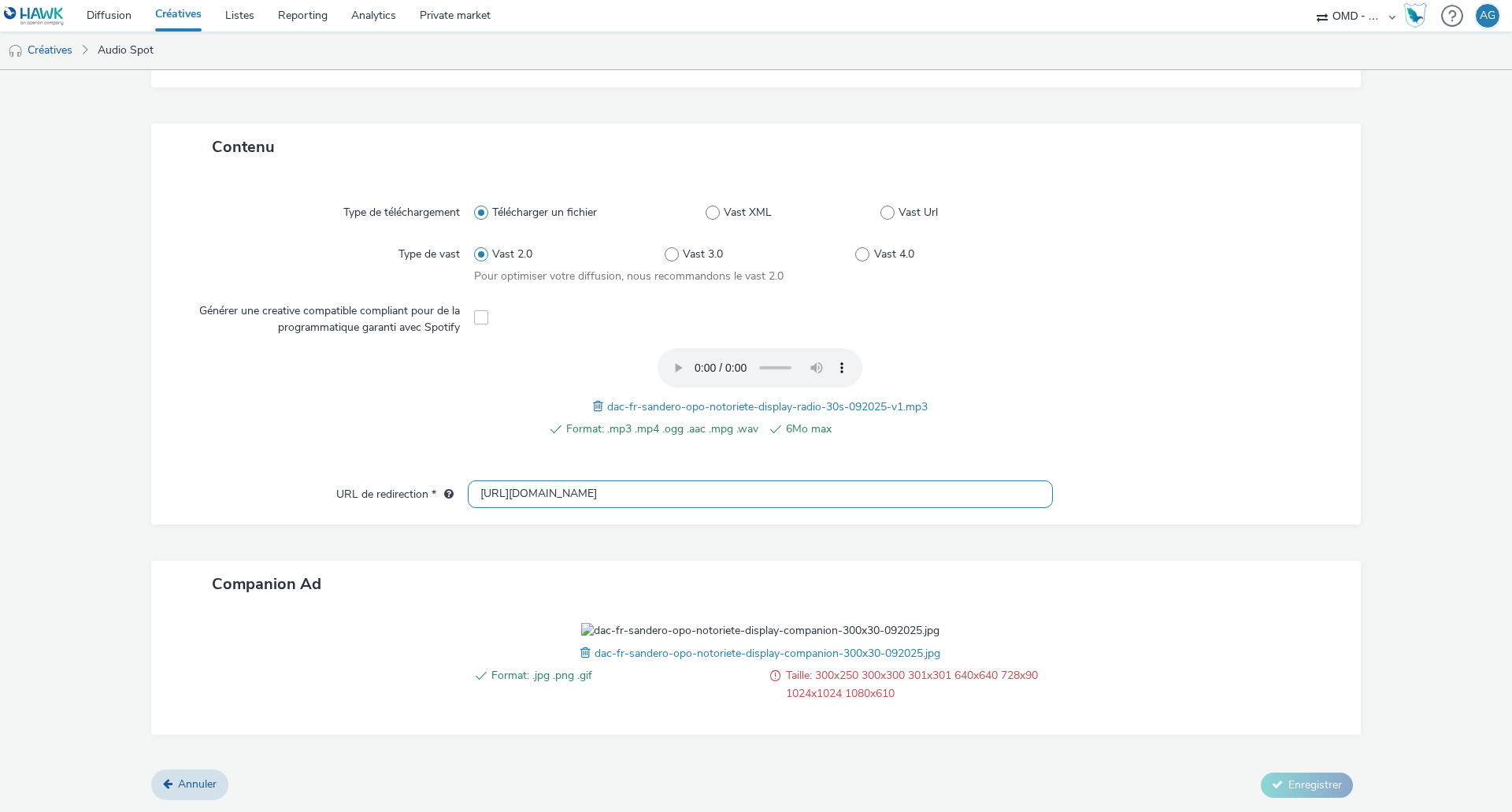
click at [721, 481] on input "http://renault.fr" at bounding box center [760, 494] width 585 height 28
paste input "s://www.dacia.fr/gamme-vehicules/sandero.html?utm_medium=display&utm_source=haw…"
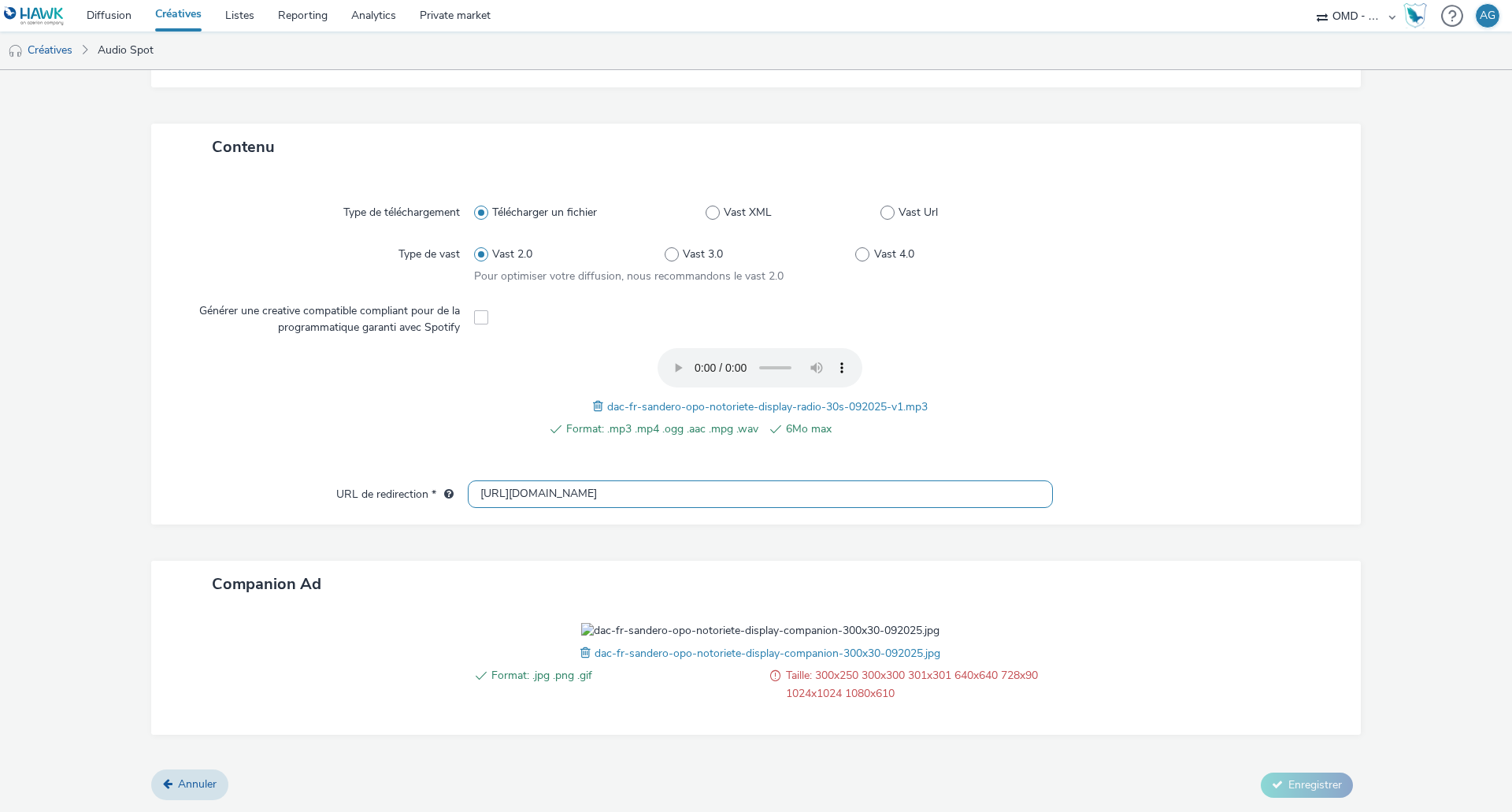
type input "https://www.dacia.fr/gamme-vehicules/sandero.html?utm_medium=display&utm_source…"
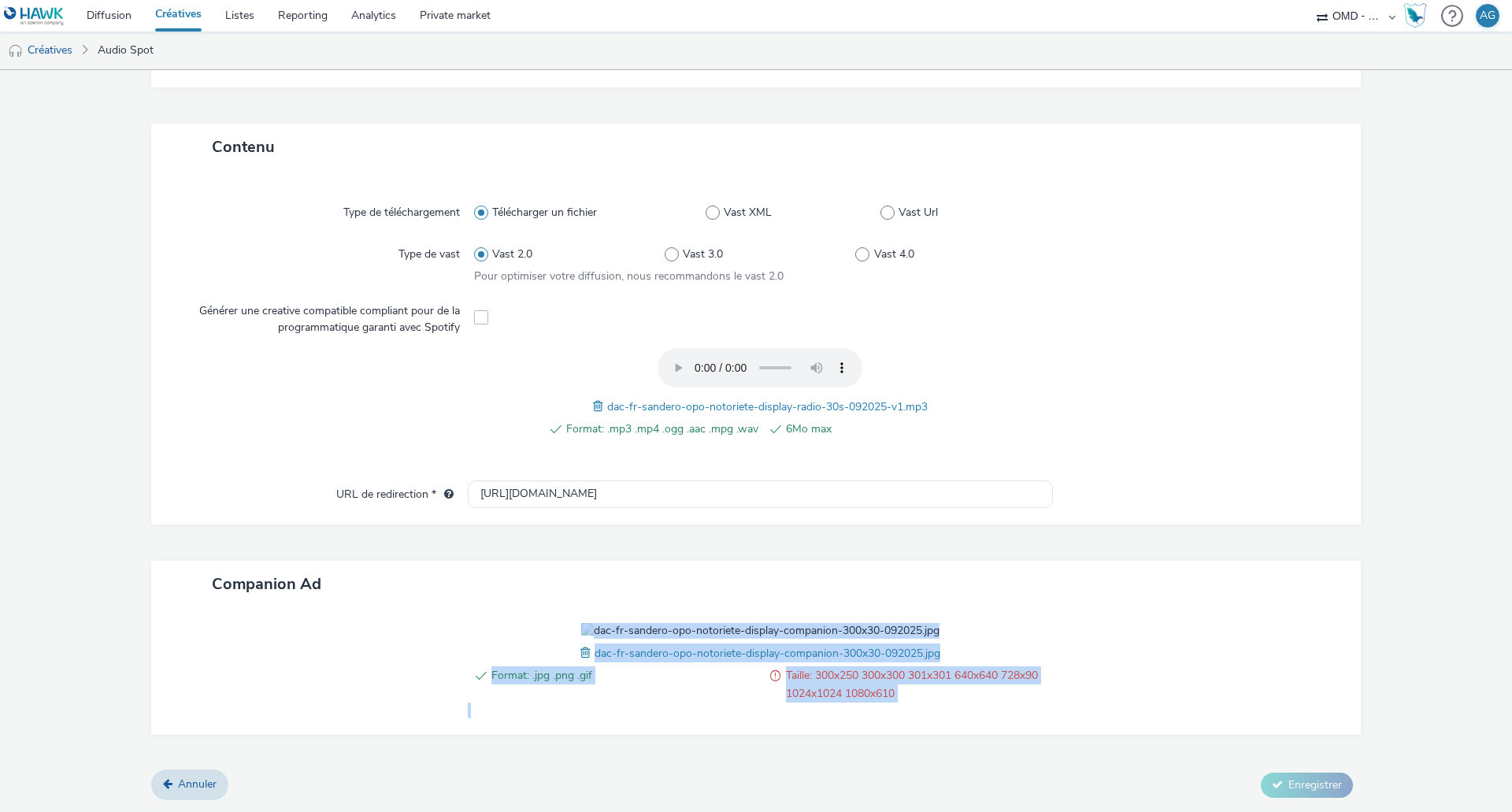
scroll to position [0, 0]
click at [974, 607] on div "Format: .jpg .png .gif Taille: 300x250 300x300 301x301 640x640 728x90 1024x1024…" at bounding box center [756, 670] width 1209 height 126
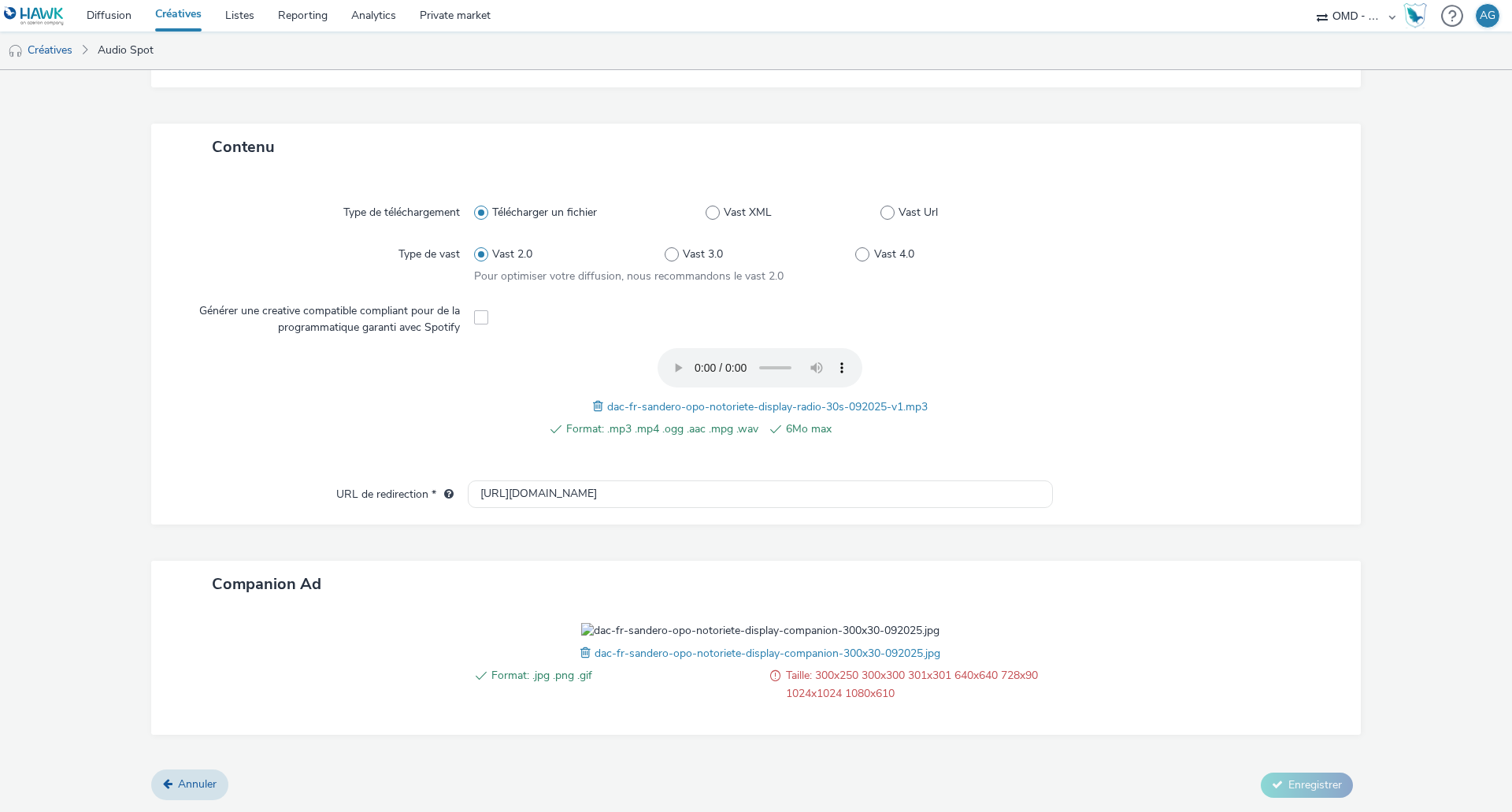
click at [1017, 561] on div "Companion Ad" at bounding box center [756, 584] width 1209 height 46
click at [580, 653] on span at bounding box center [587, 653] width 14 height 17
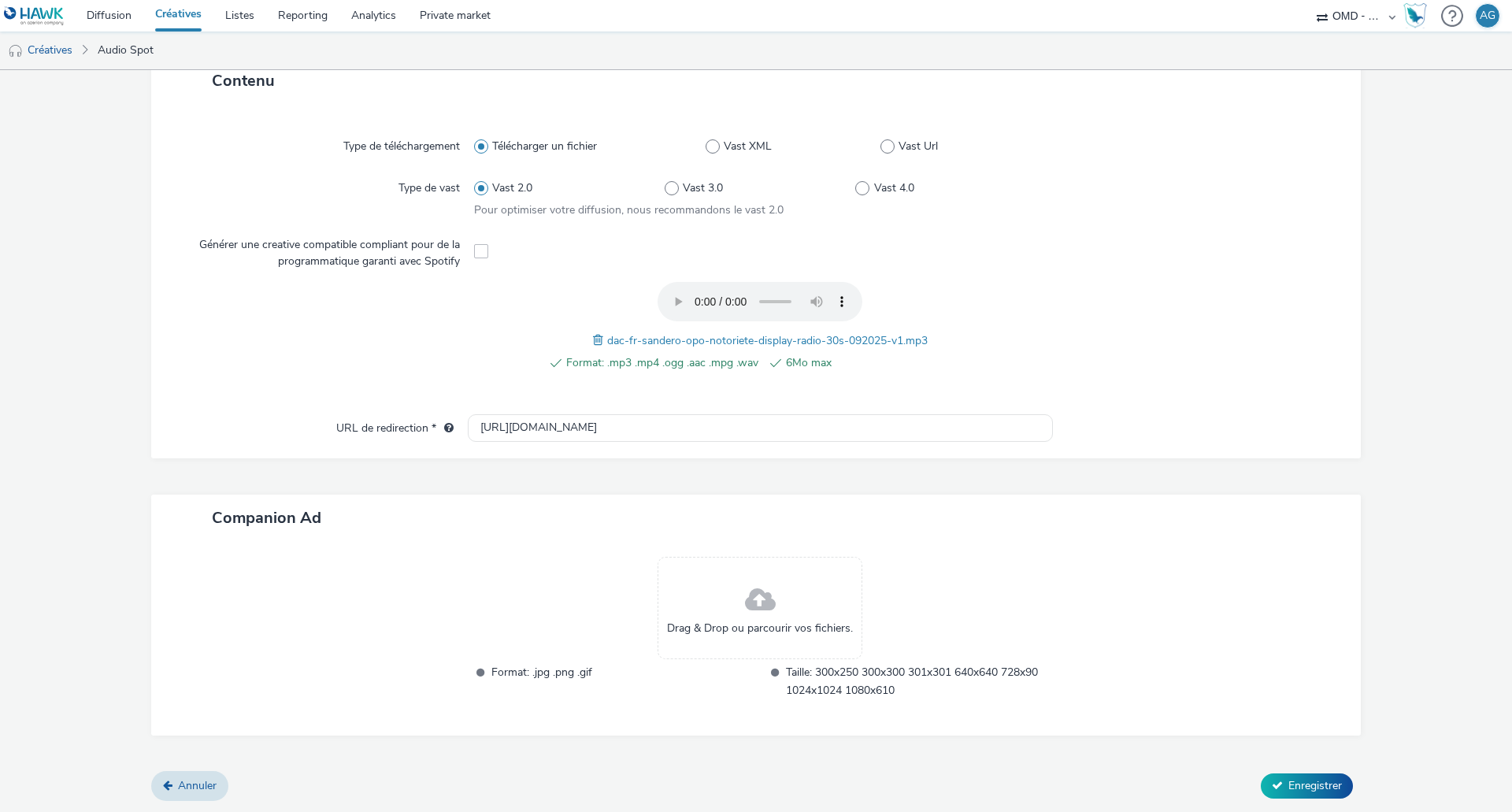
click at [766, 590] on span at bounding box center [760, 600] width 31 height 42
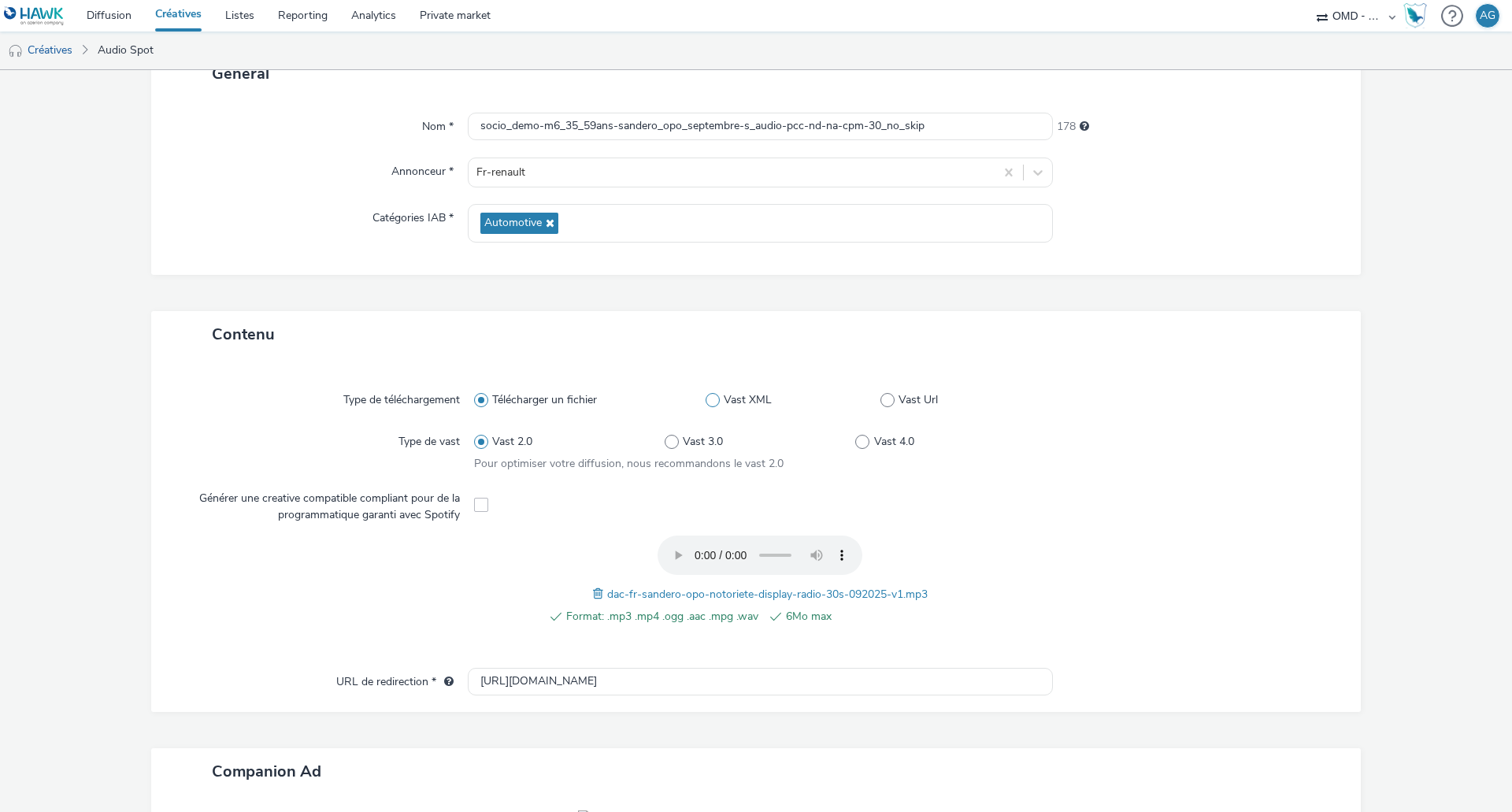
scroll to position [0, 0]
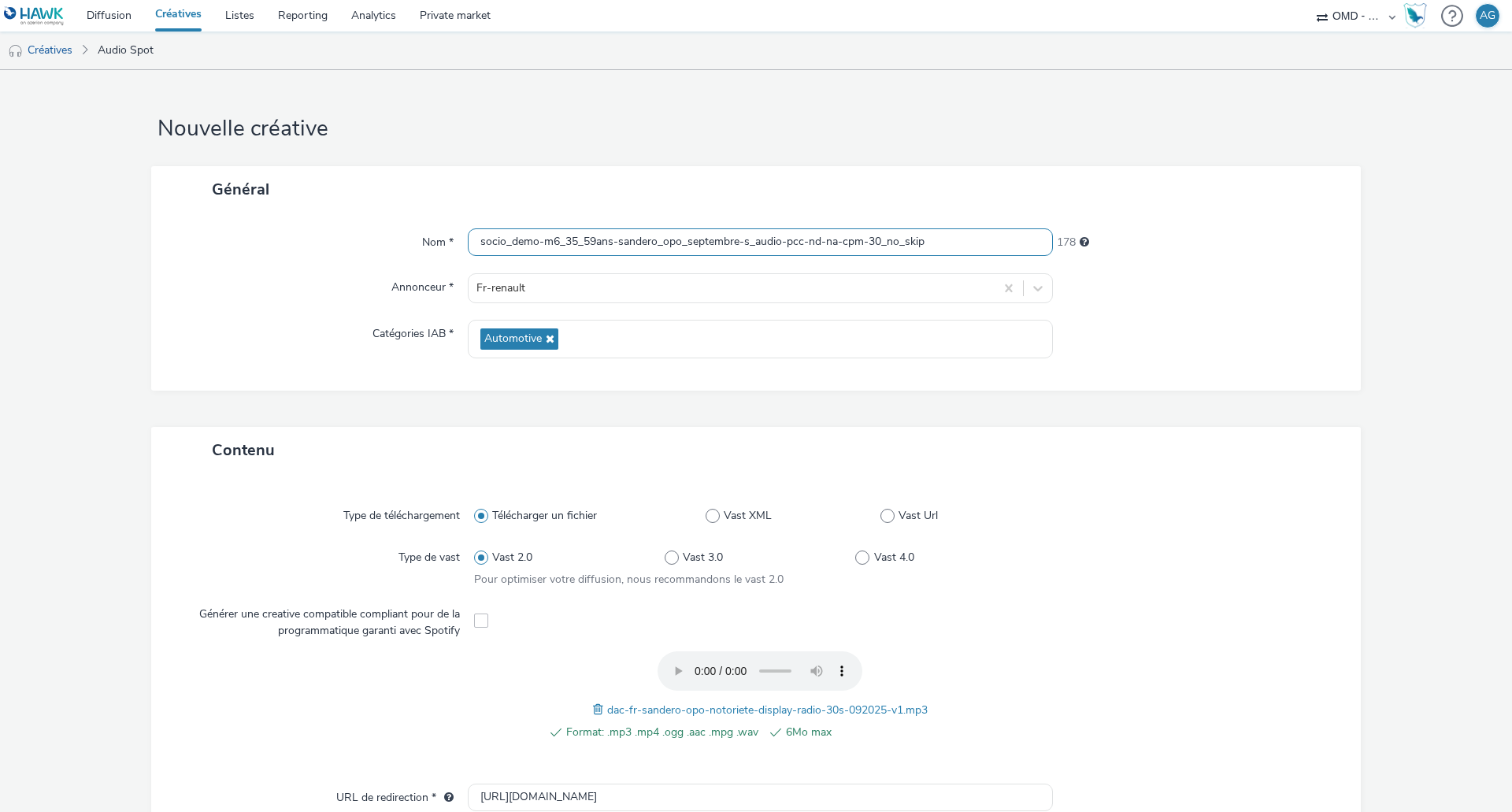
click at [779, 239] on input "socio_demo-m6_35_59ans-sandero_opo_septembre-s_audio-pcc-nd-na-cpm-30_no_skip" at bounding box center [760, 242] width 585 height 28
type input "socio_demo-m6_35_59ans-sandero_opo_septembre-s_audio1-pcc-nd-na-cpm-30_no_skip"
click at [1036, 394] on div "Général Nom * socio_demo-m6_35_59ans-sandero_opo_septembre-s_audio1-pcc-nd-na-c…" at bounding box center [756, 296] width 1209 height 261
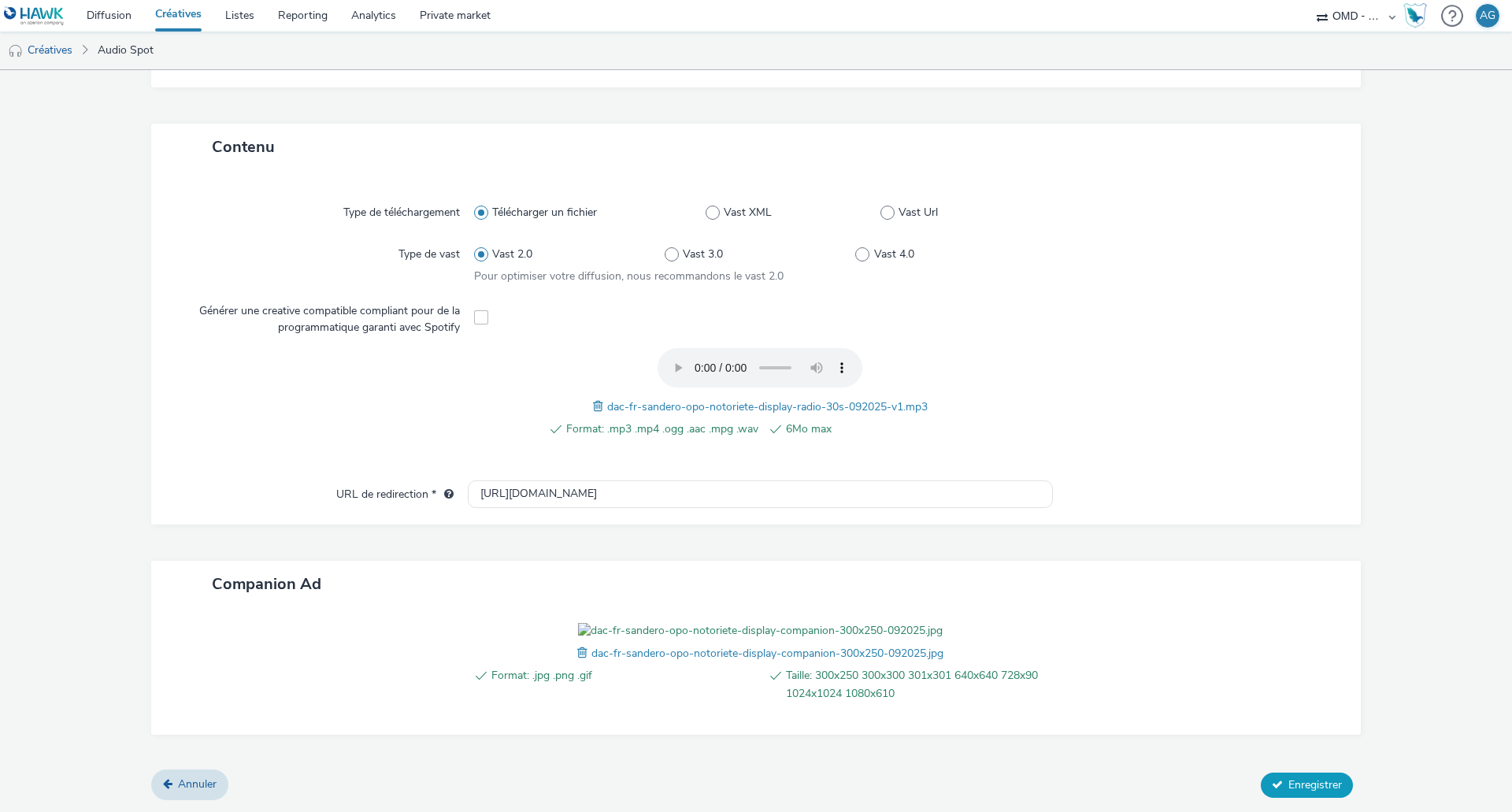
click at [1288, 789] on span "Enregistrer" at bounding box center [1314, 784] width 53 height 15
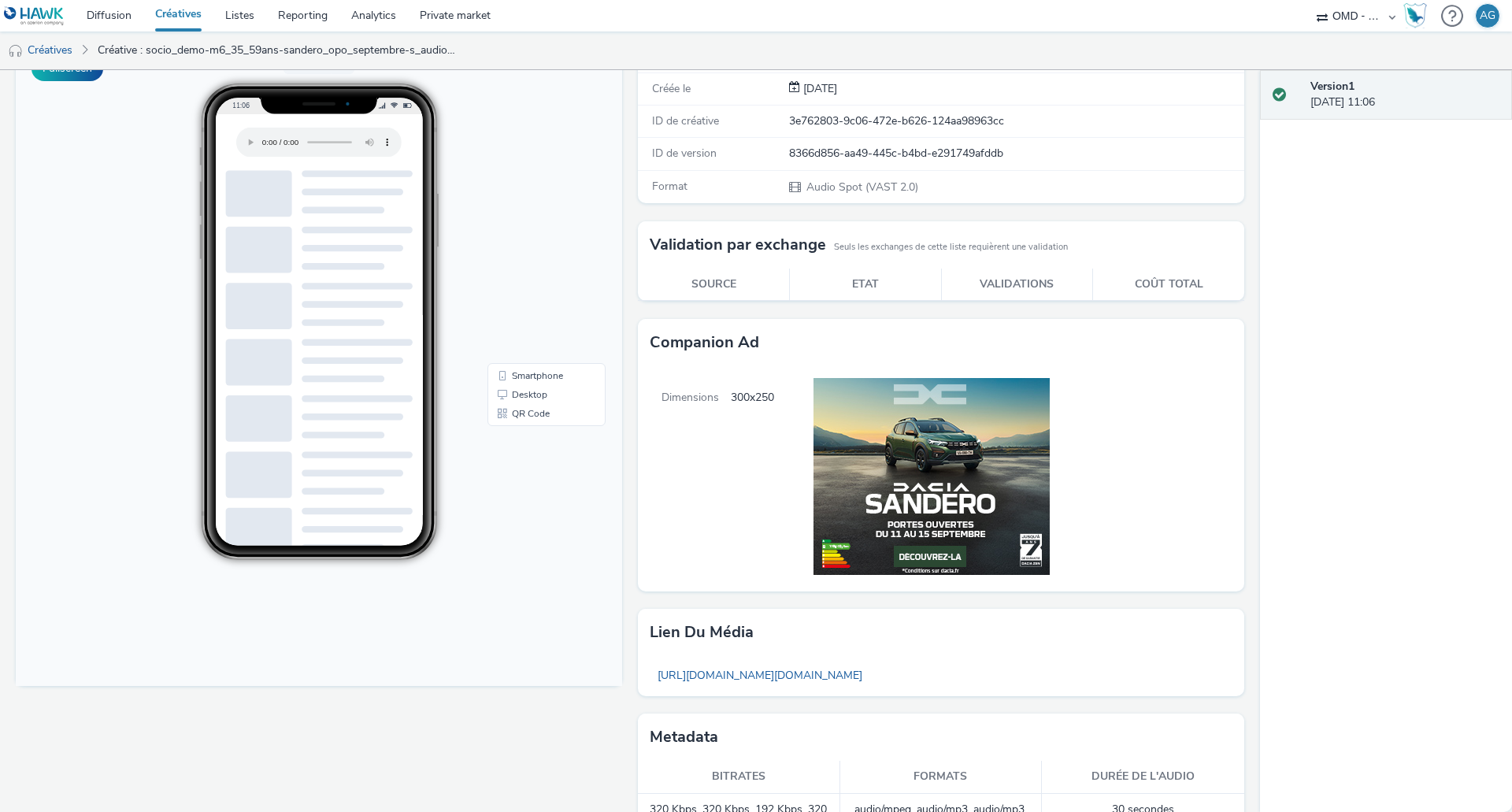
scroll to position [144, 0]
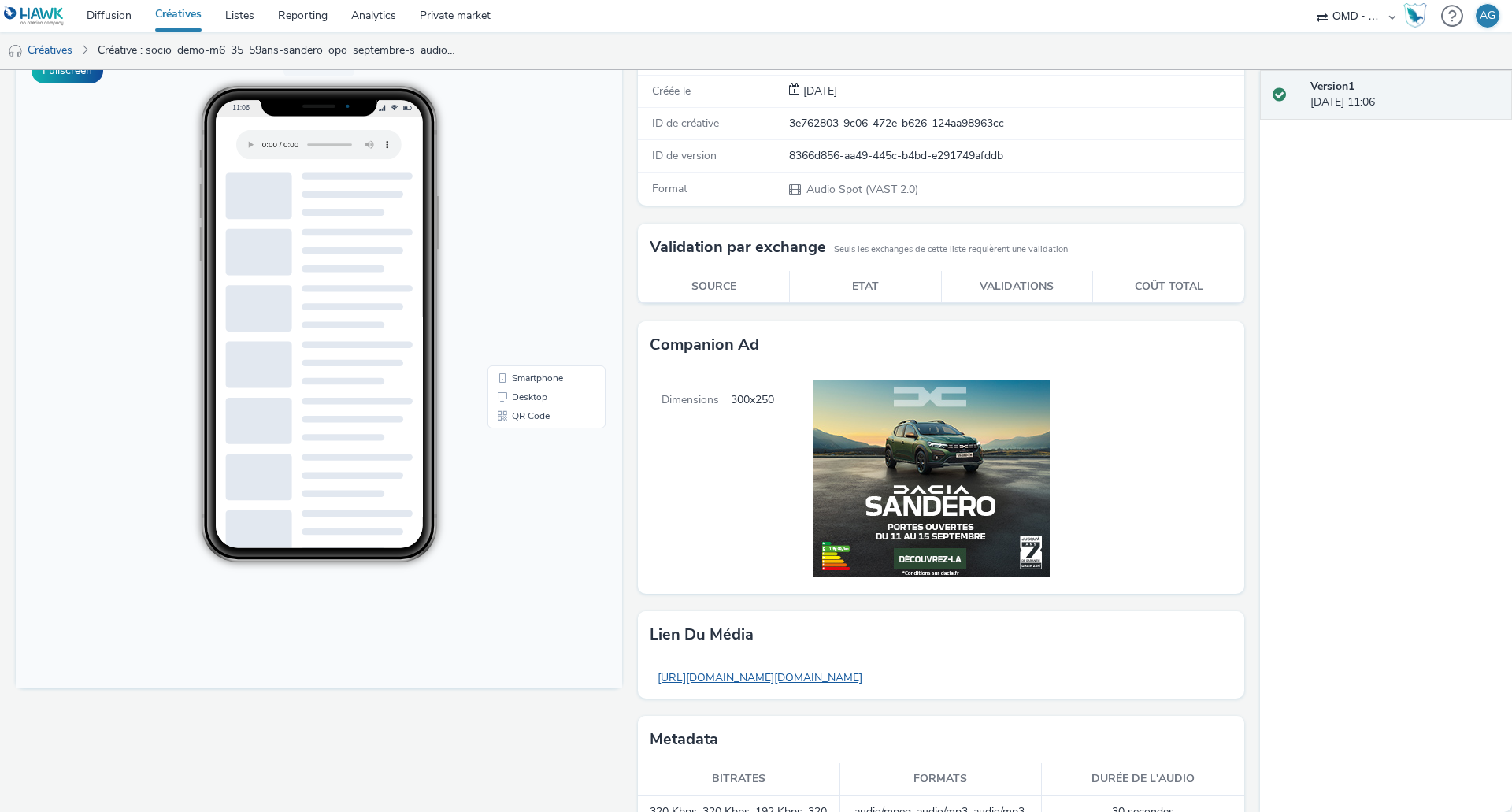
click at [870, 685] on link "https://tabmo-cdn.s3.eu-west-1.amazonaws.com/hawk.tabmo.io/organizations/6c7fce…" at bounding box center [760, 678] width 221 height 31
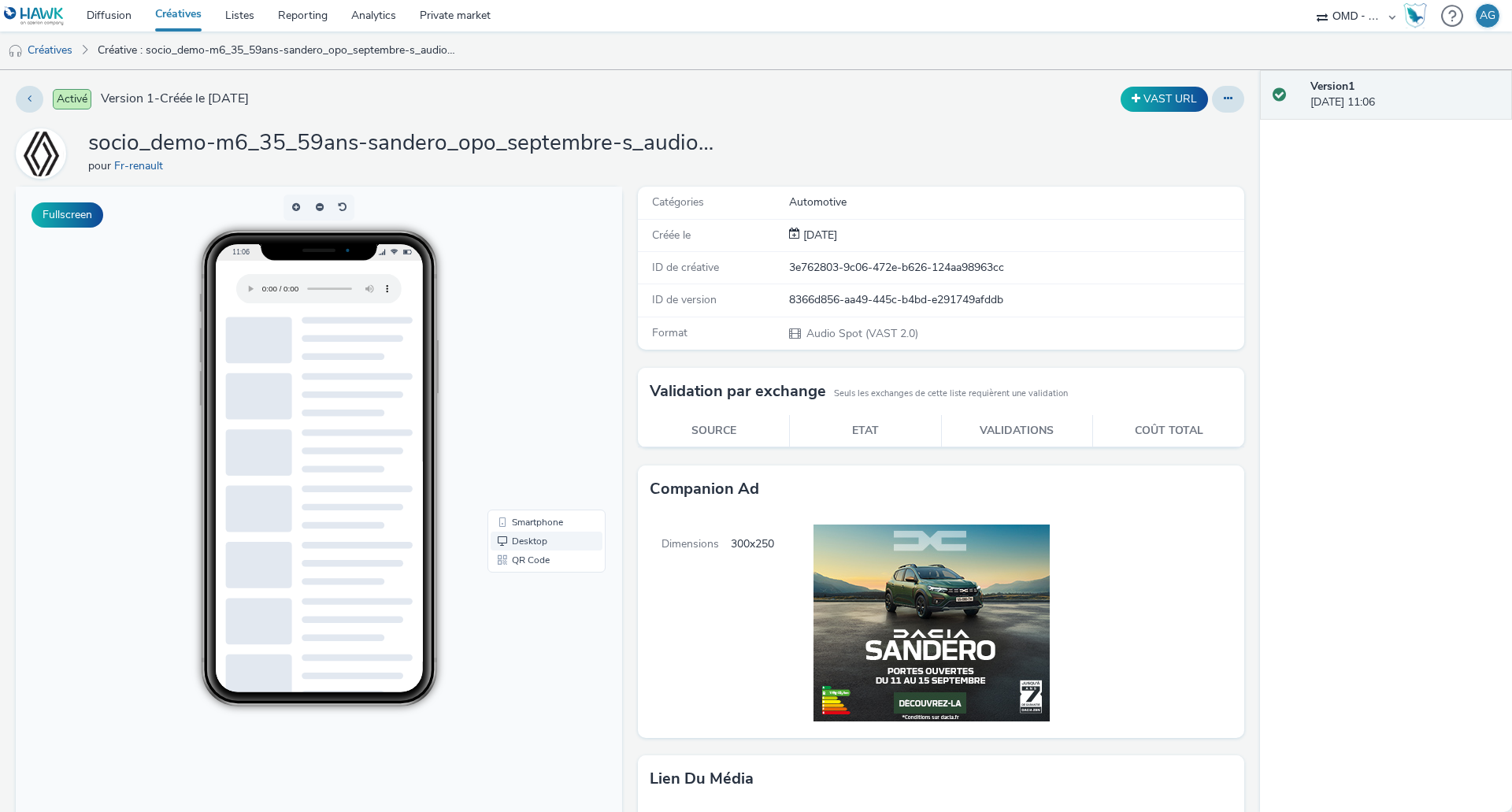
click at [535, 541] on link "Desktop" at bounding box center [546, 540] width 112 height 19
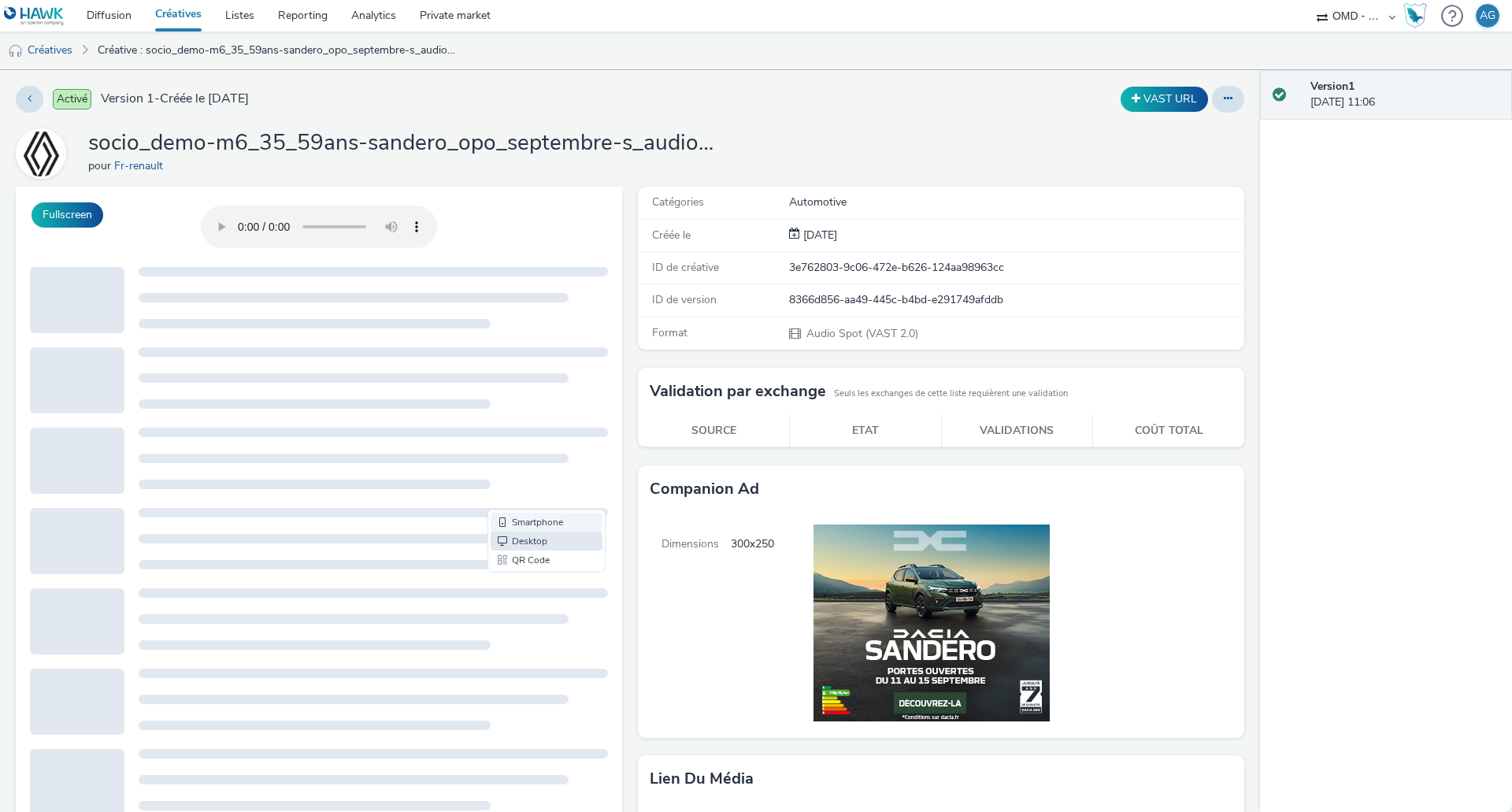
click at [530, 522] on link "Smartphone" at bounding box center [546, 522] width 112 height 19
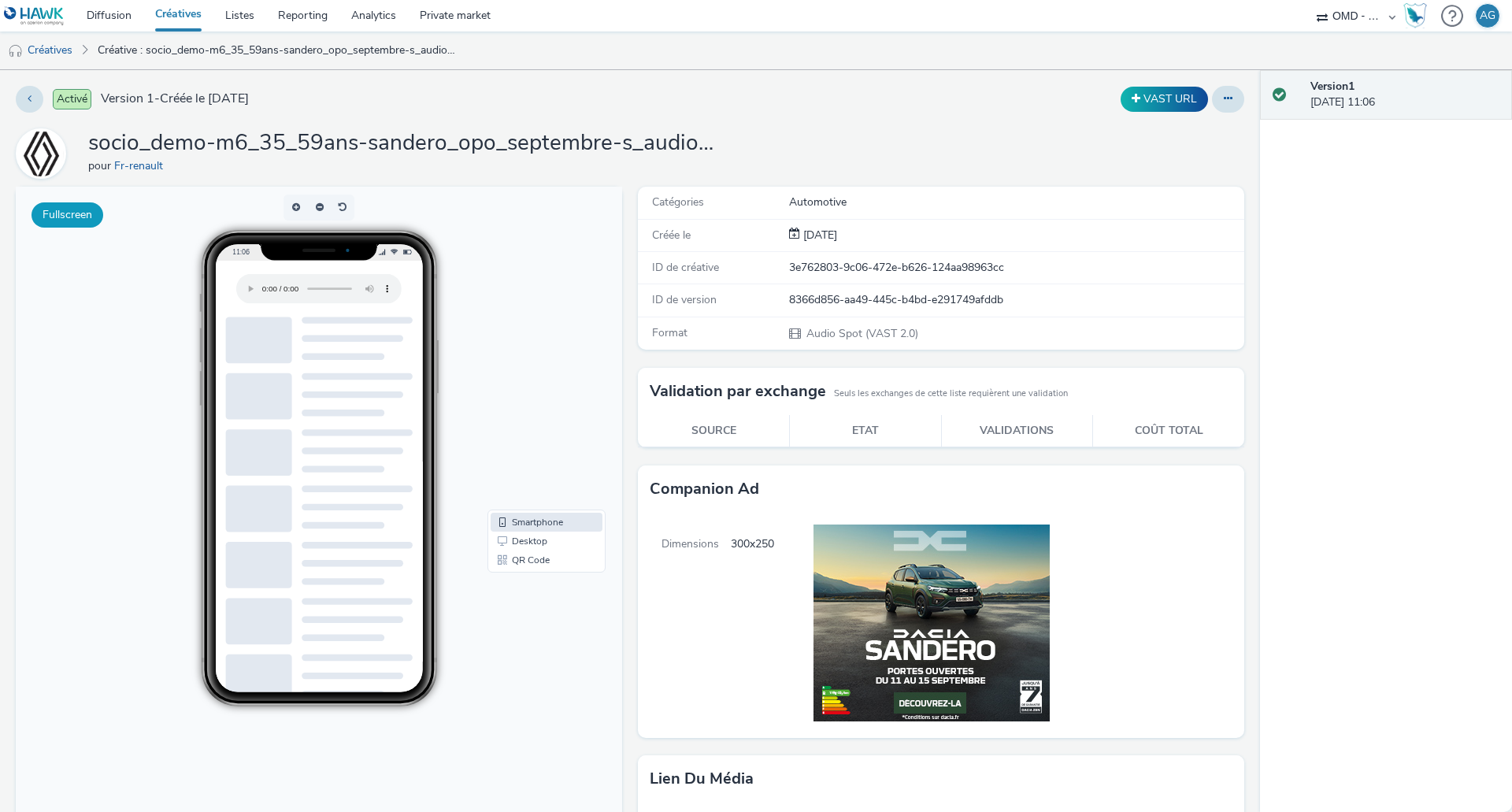
click at [59, 211] on button "Fullscreen" at bounding box center [67, 215] width 72 height 25
click at [32, 96] on button at bounding box center [29, 99] width 28 height 27
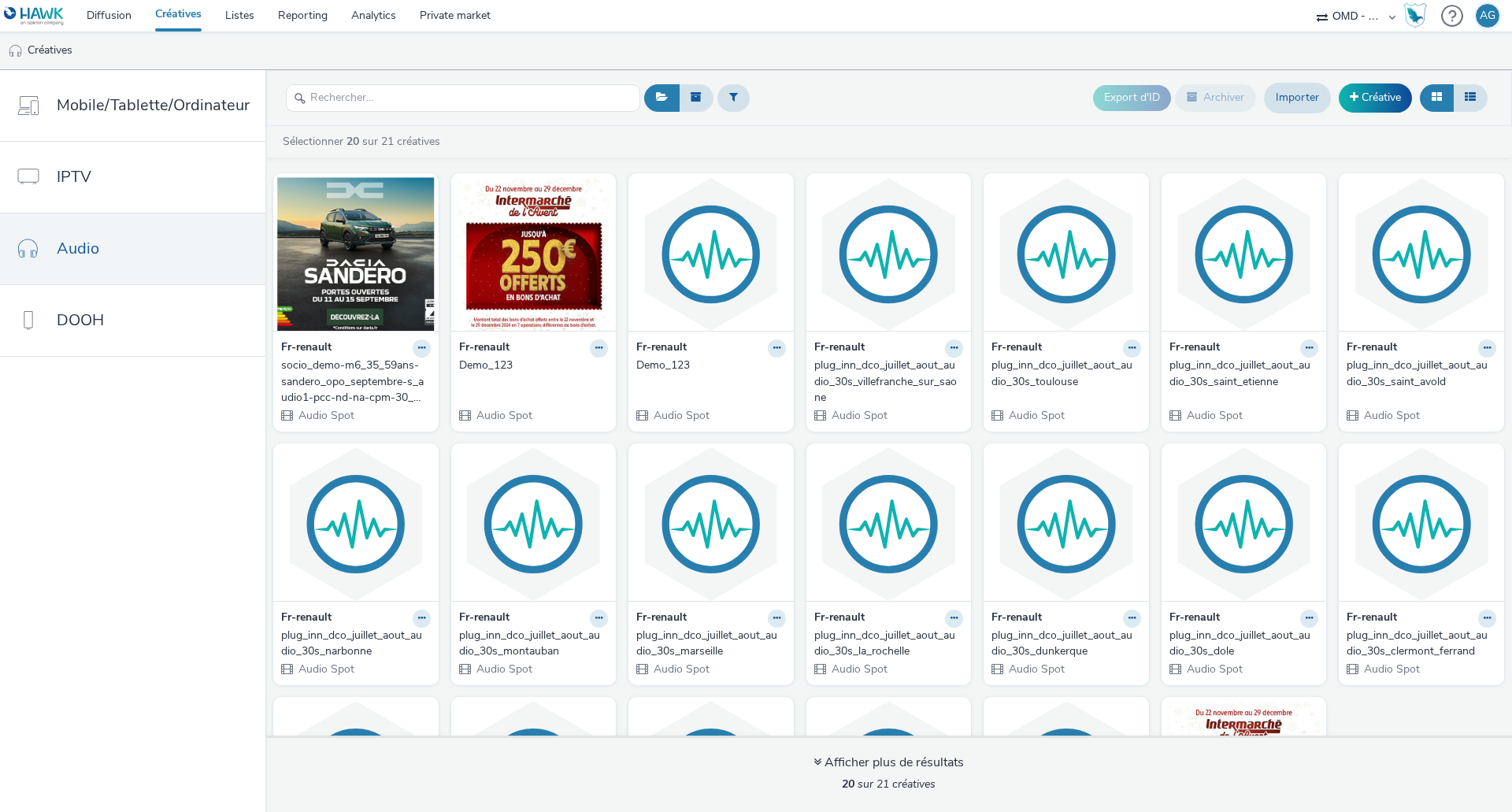
click at [1492, 17] on div "AG" at bounding box center [1487, 15] width 16 height 24
click at [1335, 37] on ul "Créatives" at bounding box center [756, 50] width 1512 height 37
click at [1394, 17] on div "OMD - Renault Group [GEOGRAPHIC_DATA]" at bounding box center [1355, 15] width 94 height 31
click at [1322, 12] on div "OMD - Renault Group [GEOGRAPHIC_DATA]" at bounding box center [1355, 15] width 94 height 31
click at [1345, 15] on select "OMD - Renault Group [GEOGRAPHIC_DATA]" at bounding box center [1355, 15] width 94 height 31
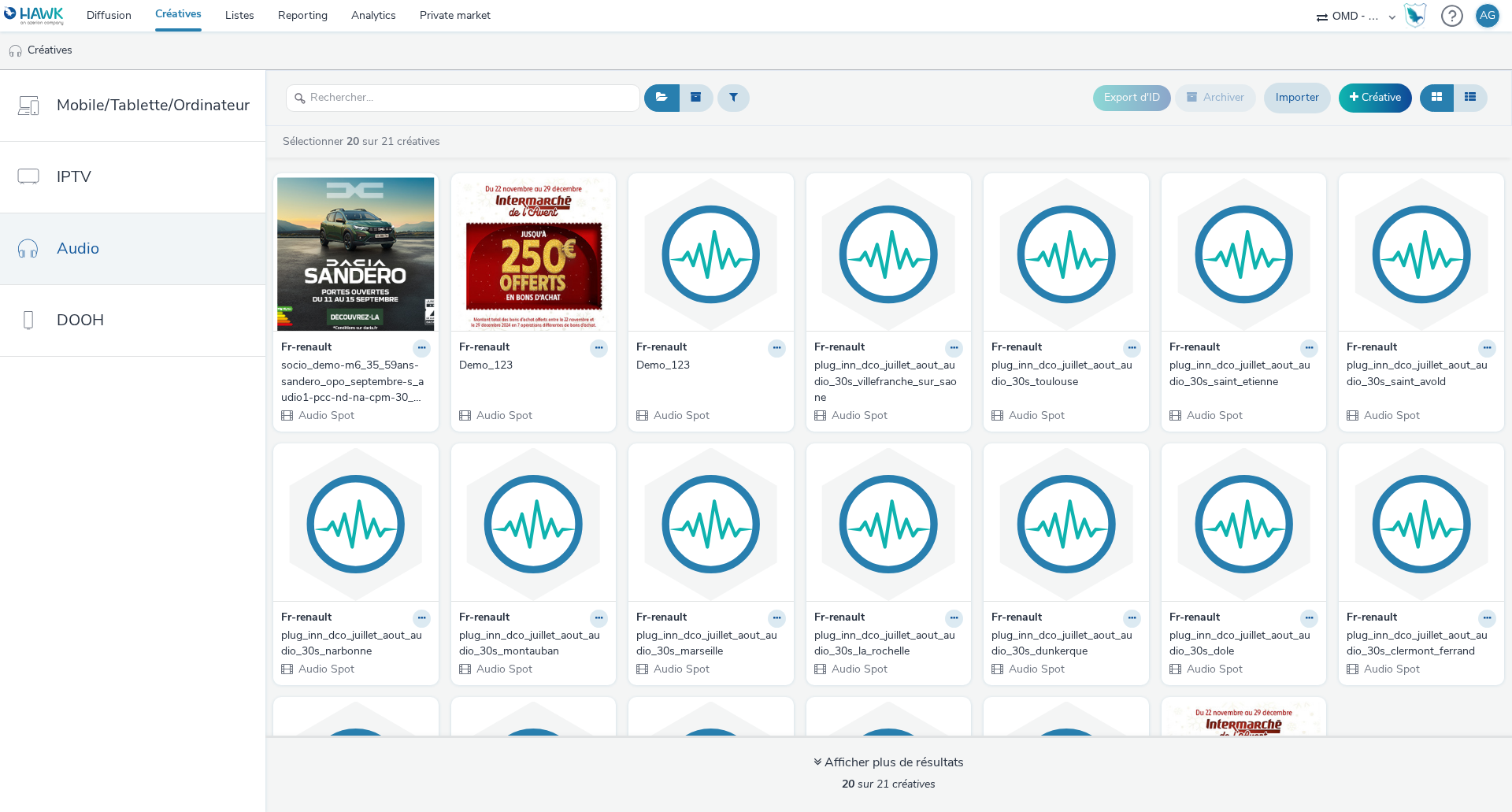
click at [1381, 17] on select "OMD - Renault Group [GEOGRAPHIC_DATA]" at bounding box center [1355, 15] width 94 height 31
click at [1035, 12] on nav "Diffusion Créatives Listes Reporting Analytics Private market OMD - Renault Gro…" at bounding box center [756, 15] width 1512 height 31
click at [220, 13] on link "Listes" at bounding box center [239, 15] width 53 height 31
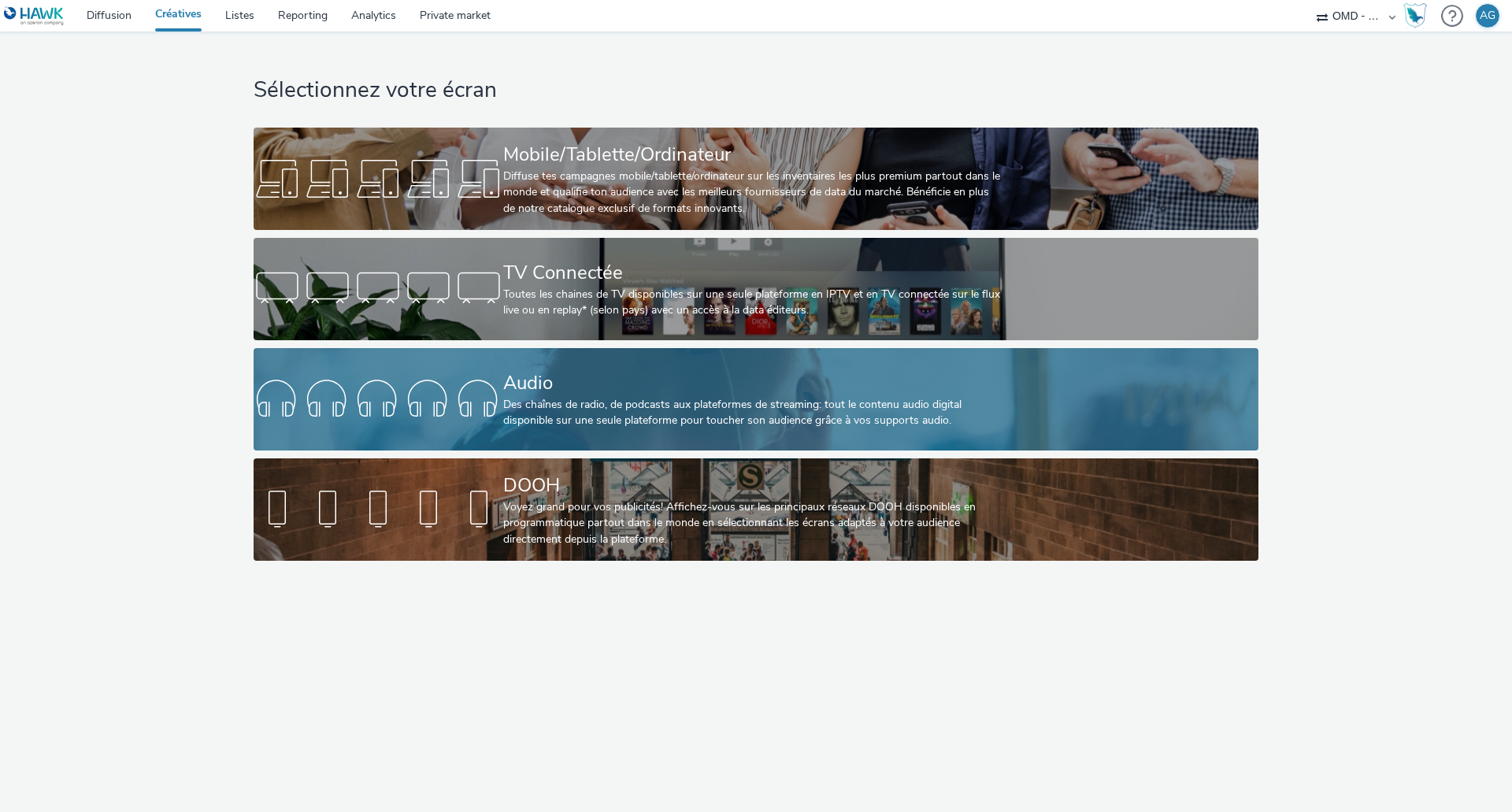
click at [570, 410] on div "Des chaînes de radio, de podcasts aux plateformes de streaming: tout le contenu…" at bounding box center [752, 413] width 499 height 32
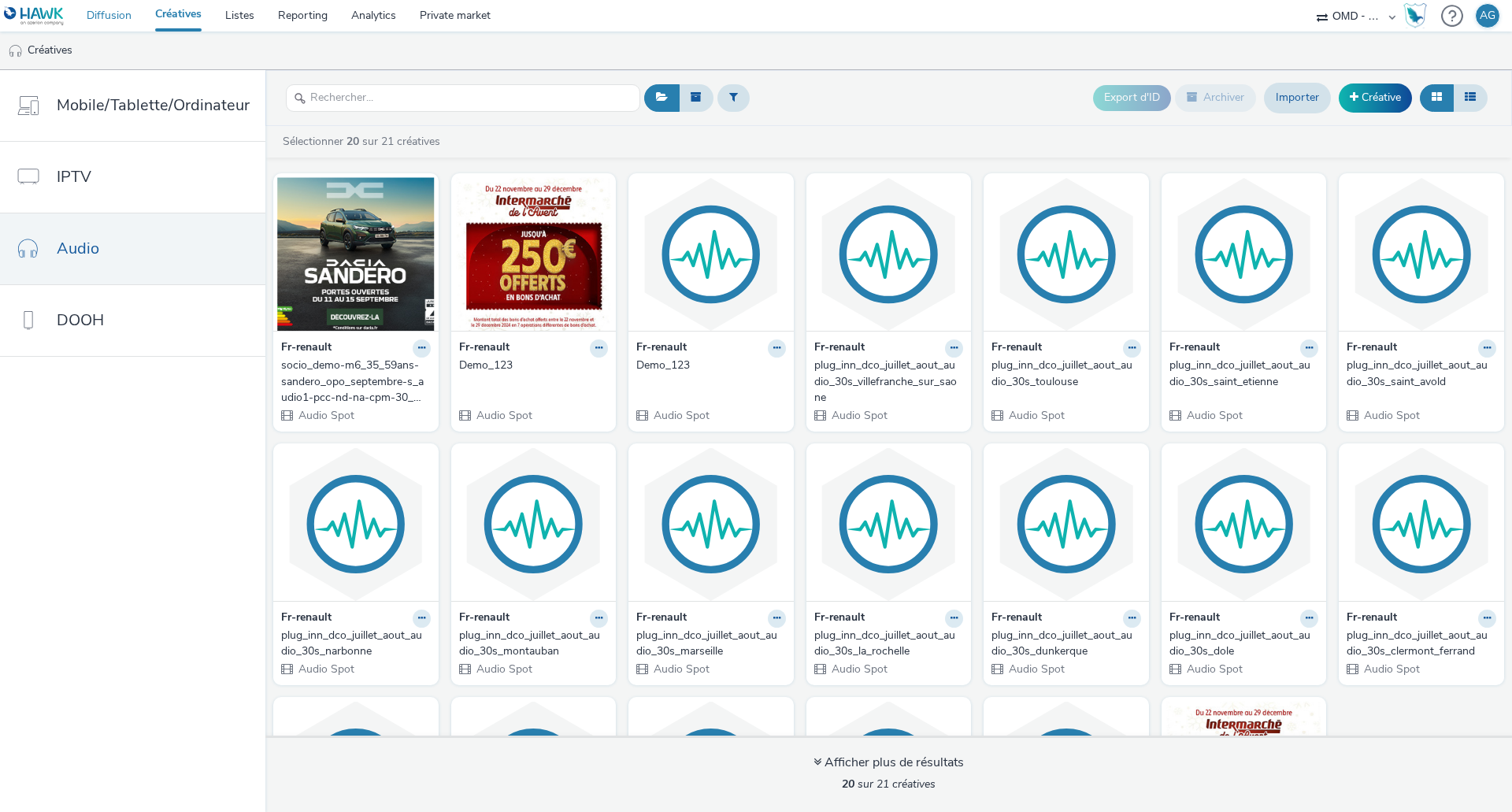
click at [93, 18] on link "Diffusion" at bounding box center [109, 15] width 69 height 31
